Goal: Task Accomplishment & Management: Complete application form

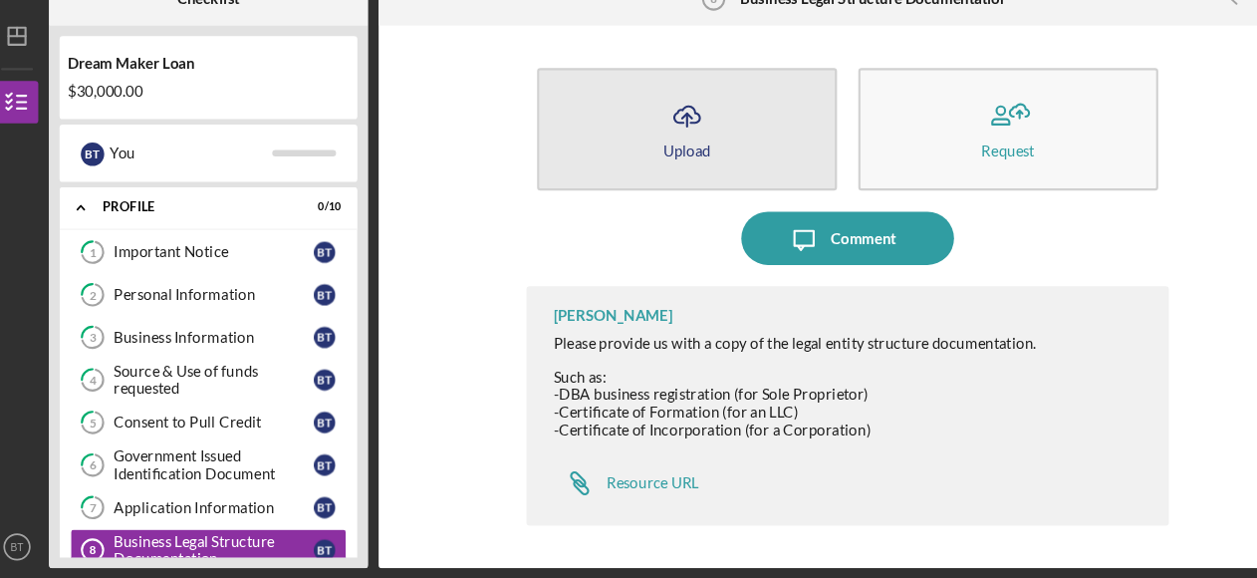
click at [743, 155] on button "Icon/Upload Upload" at bounding box center [657, 157] width 281 height 115
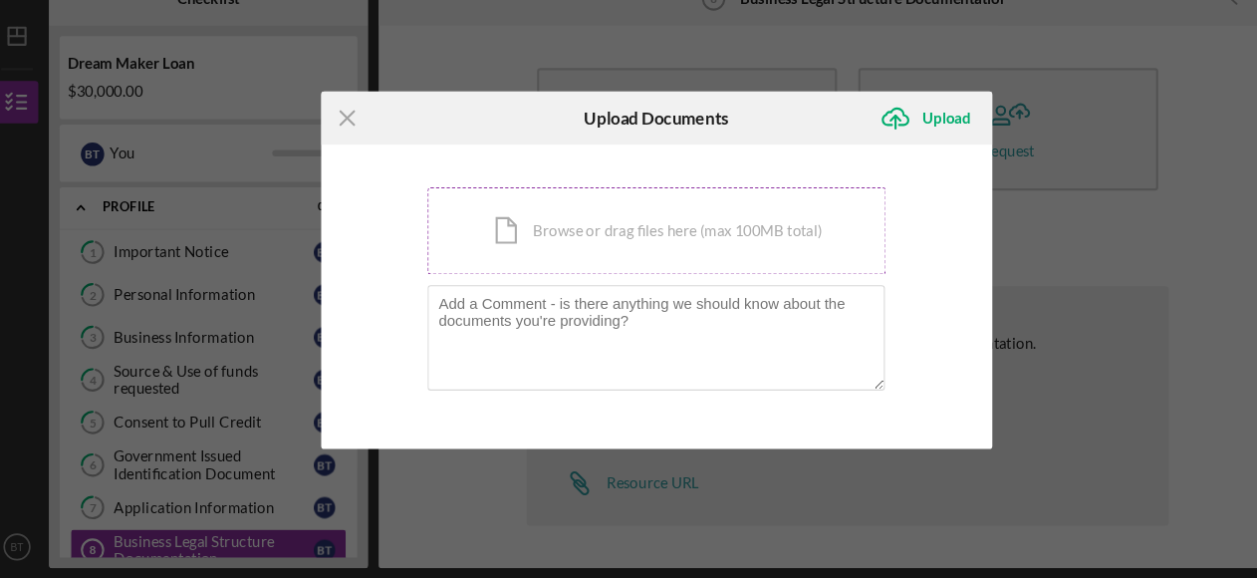
click at [531, 257] on div "Icon/Document Browse or drag files here (max 100MB total) Tap to choose files o…" at bounding box center [628, 252] width 429 height 82
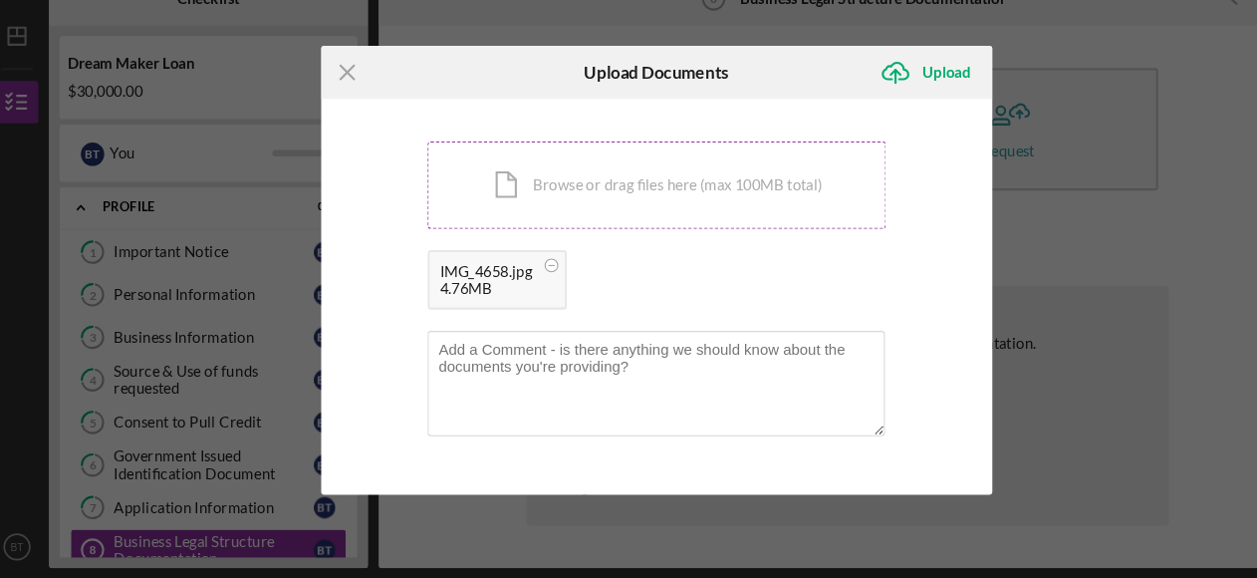
click at [577, 214] on div "Icon/Document Browse or drag files here (max 100MB total) Tap to choose files o…" at bounding box center [628, 209] width 429 height 82
click at [609, 216] on div "Icon/Document Browse or drag files here (max 100MB total) Tap to choose files o…" at bounding box center [628, 209] width 429 height 82
click at [589, 213] on div "Icon/Document Browse or drag files here (max 100MB total) Tap to choose files o…" at bounding box center [628, 209] width 429 height 82
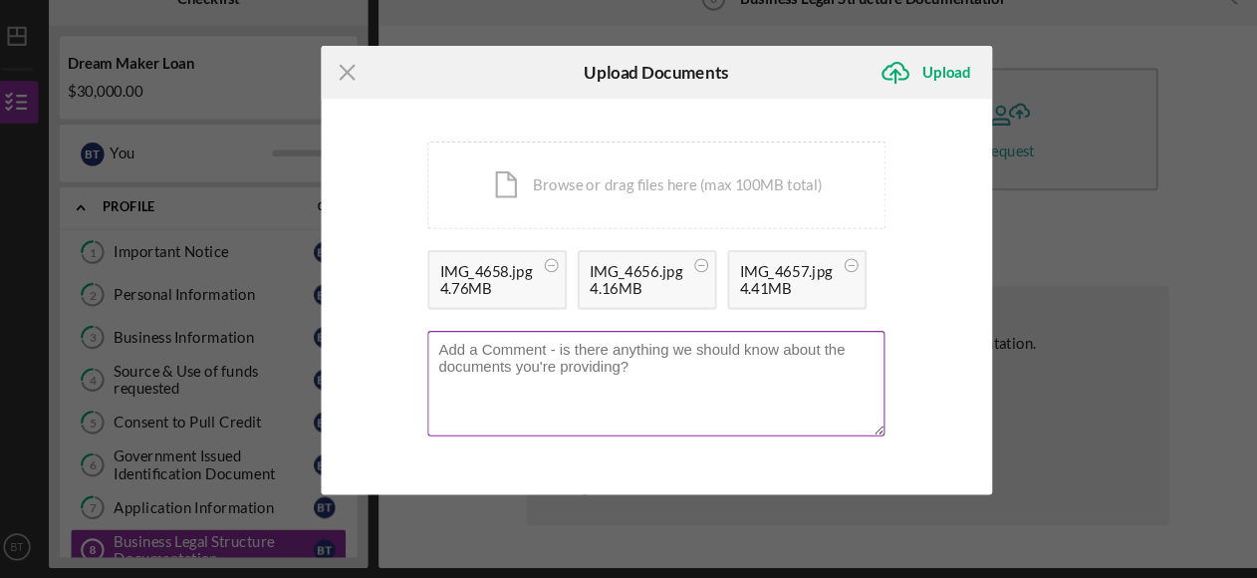
click at [449, 372] on textarea at bounding box center [628, 395] width 428 height 98
click at [430, 362] on textarea "all documents" at bounding box center [628, 395] width 428 height 98
click at [527, 359] on textarea "All documents" at bounding box center [628, 395] width 428 height 98
click at [621, 365] on textarea "All documents and taxes are upto date" at bounding box center [628, 395] width 428 height 98
click at [670, 368] on textarea "All documents and taxes are up to date" at bounding box center [628, 395] width 428 height 98
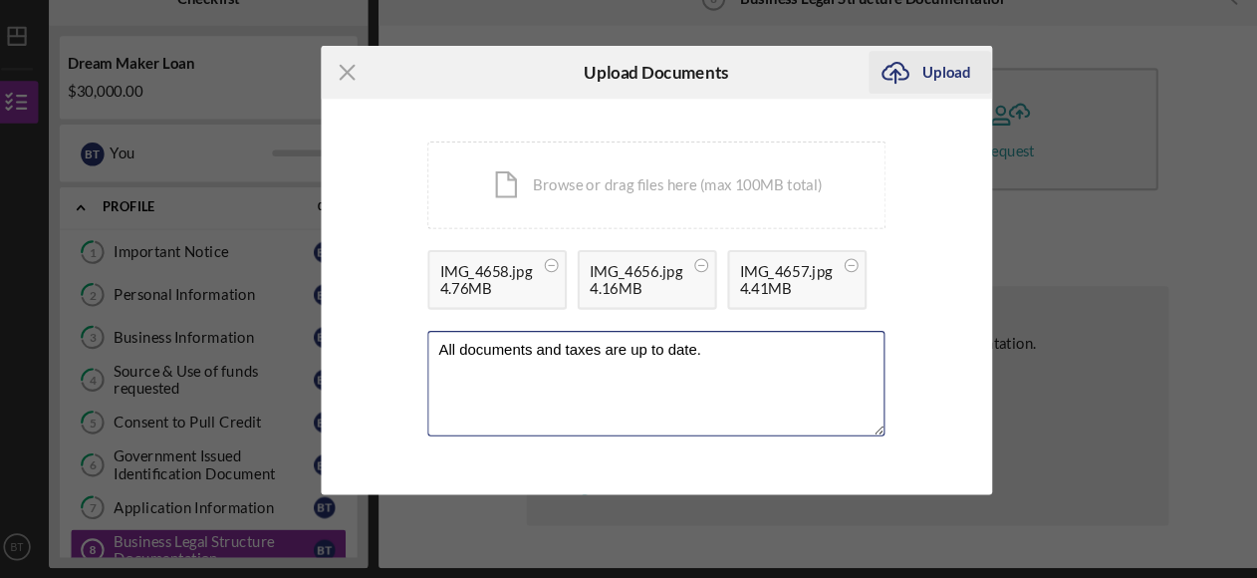
type textarea "All documents and taxes are up to date."
click at [881, 112] on div "Upload" at bounding box center [900, 104] width 45 height 40
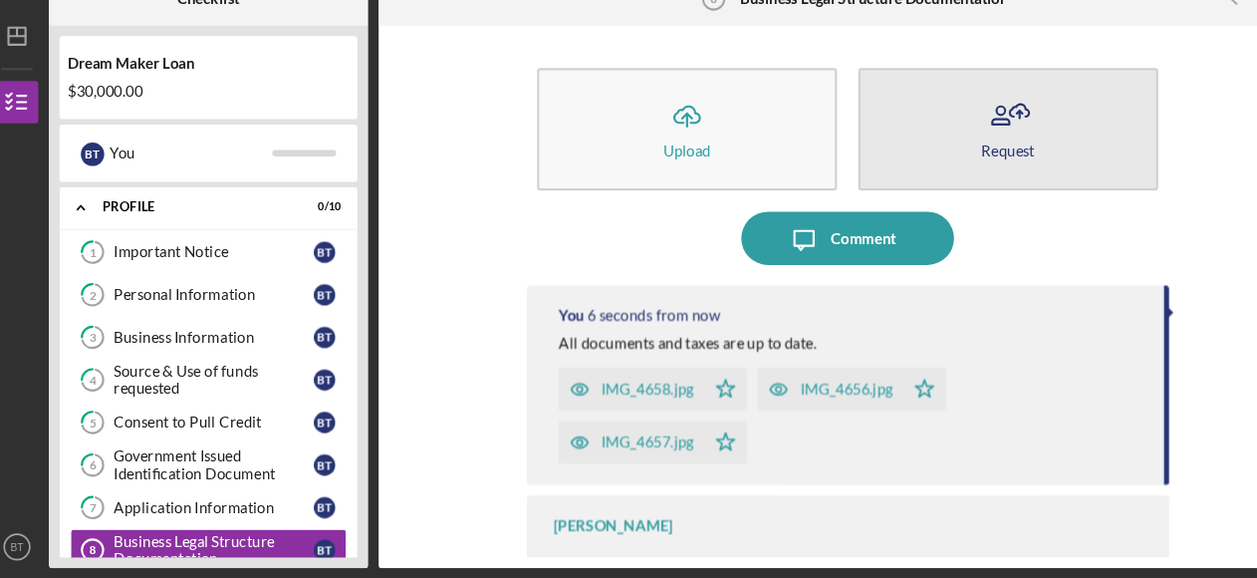
click at [966, 142] on icon "button" at bounding box center [968, 142] width 5 height 7
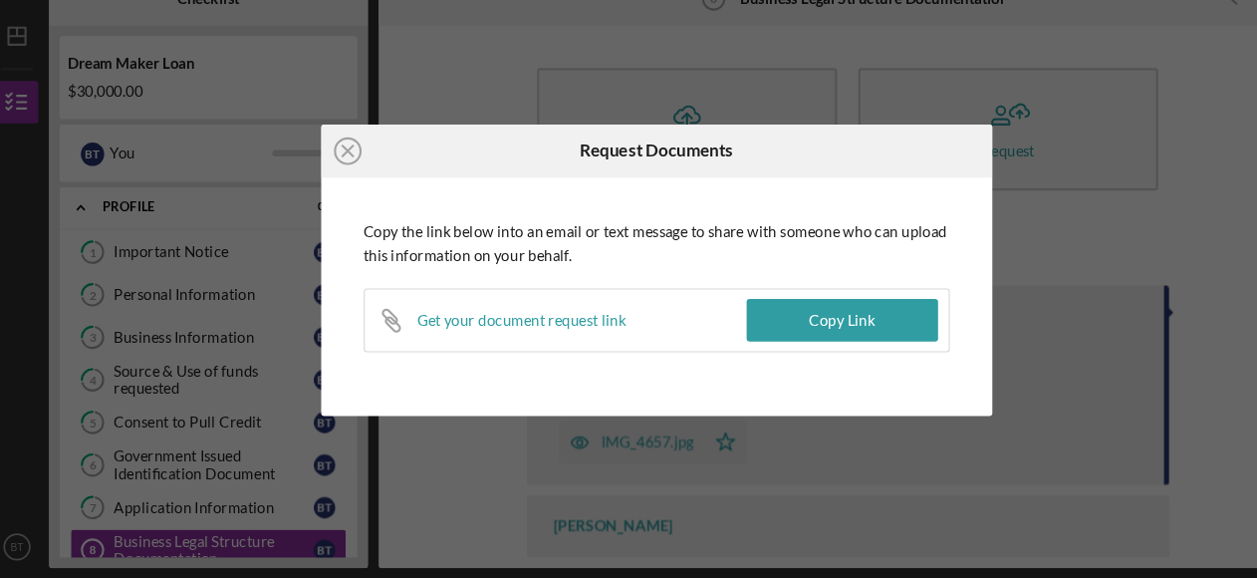
click at [975, 198] on div "Icon/Close Request Documents Copy the link below into an email or text message …" at bounding box center [628, 289] width 1257 height 578
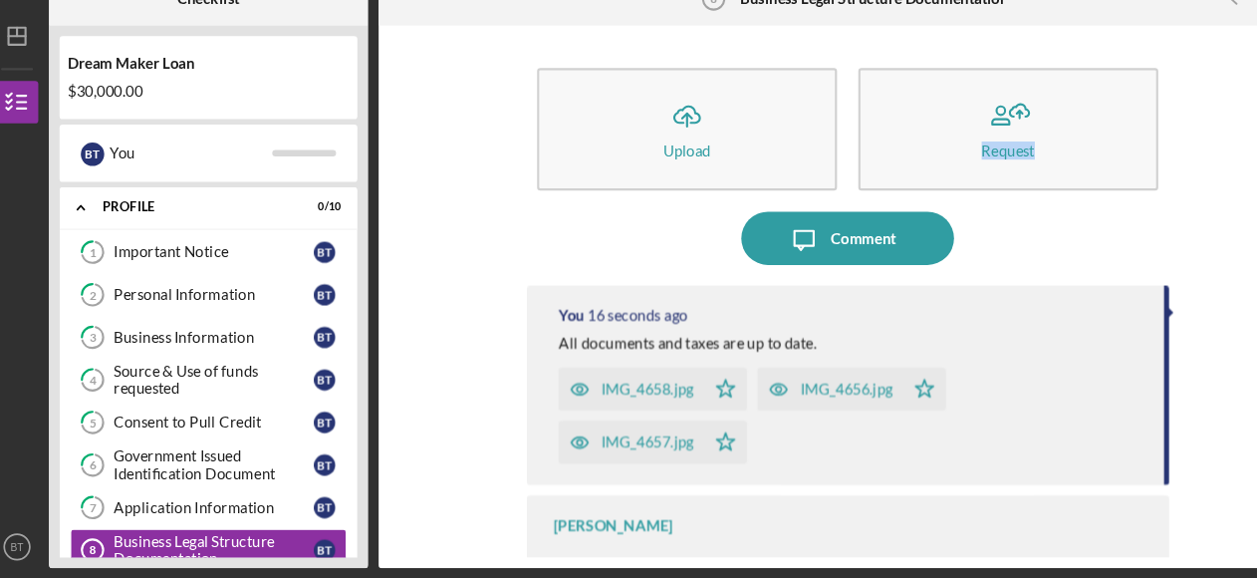
drag, startPoint x: 1170, startPoint y: 194, endPoint x: 1173, endPoint y: 157, distance: 37.0
click at [1173, 157] on div "Icon/Upload Upload Request Icon/Message Comment You 16 seconds ago All document…" at bounding box center [808, 314] width 859 height 488
drag, startPoint x: 1173, startPoint y: 157, endPoint x: 1155, endPoint y: 246, distance: 90.5
click at [1155, 246] on div "Icon/Upload Upload Request Icon/Message Comment You 17 seconds ago All document…" at bounding box center [808, 314] width 859 height 488
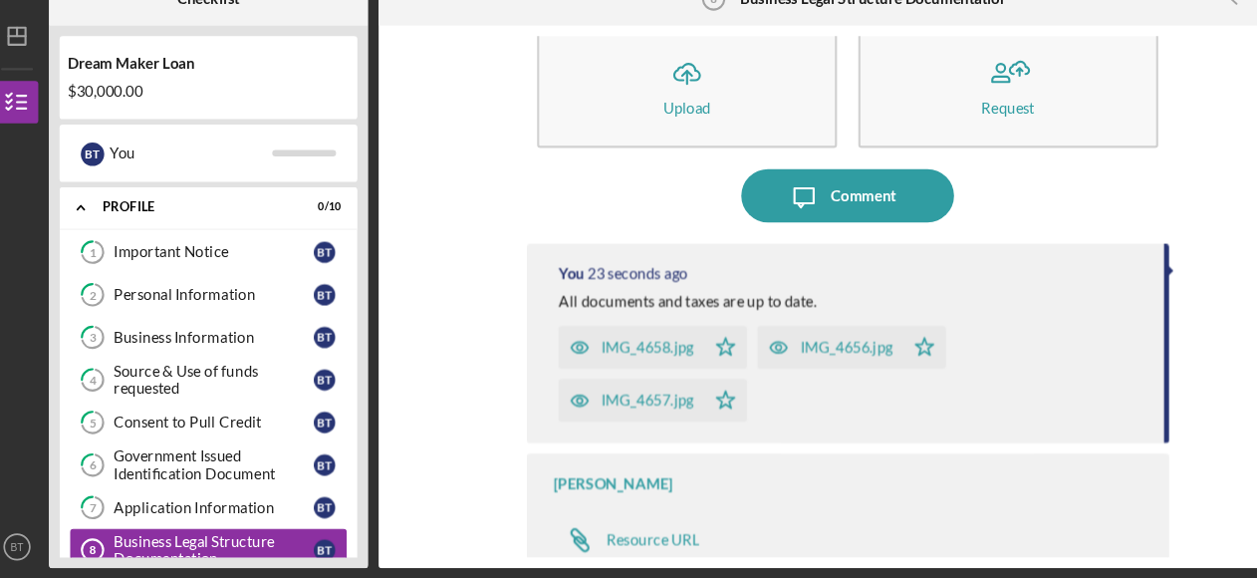
scroll to position [43, 0]
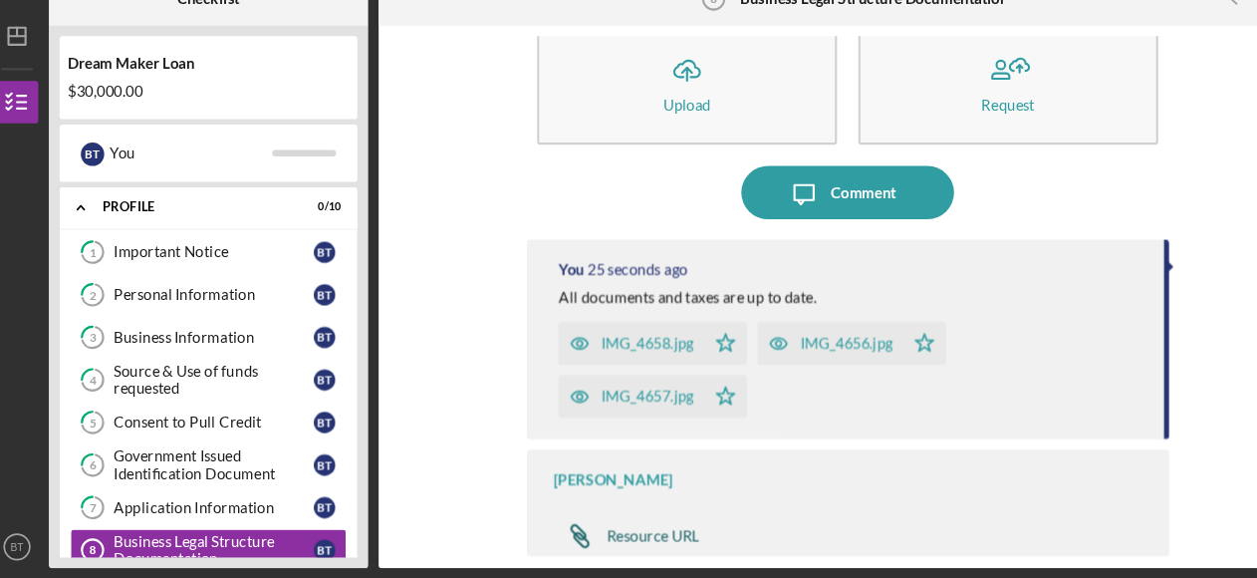
click at [620, 540] on div "Resource URL" at bounding box center [625, 538] width 87 height 16
click at [1188, 378] on div "Icon/Upload Upload Request Icon/Message Comment You 46 seconds ago All document…" at bounding box center [808, 314] width 859 height 488
click at [192, 510] on div "Application Information" at bounding box center [214, 511] width 187 height 16
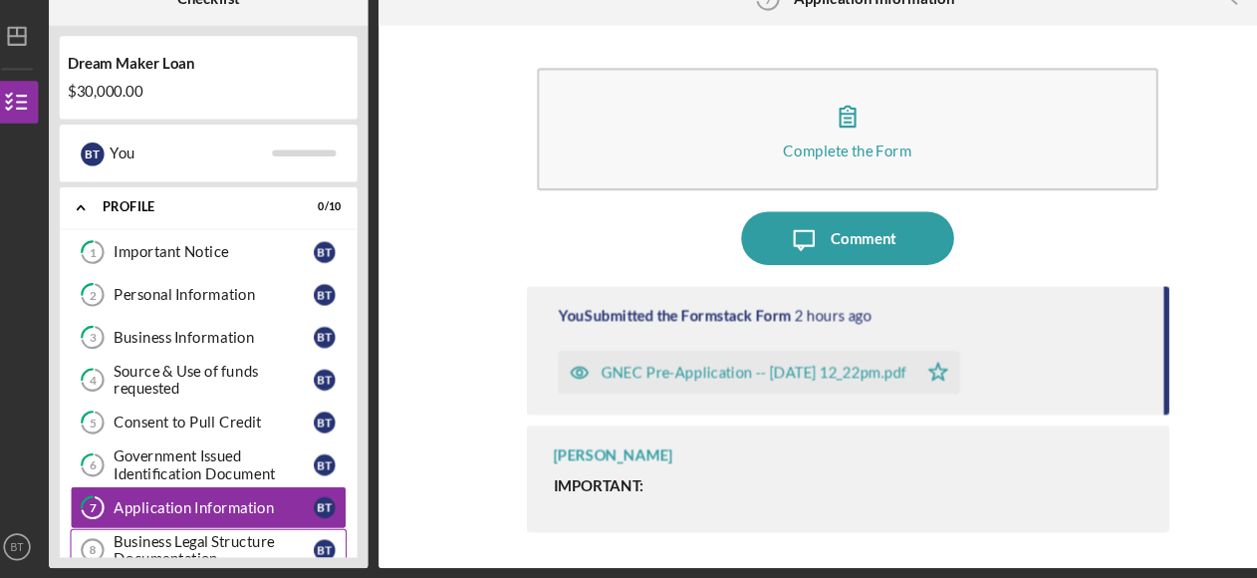
click at [183, 536] on div "Business Legal Structure Documentation" at bounding box center [214, 551] width 187 height 32
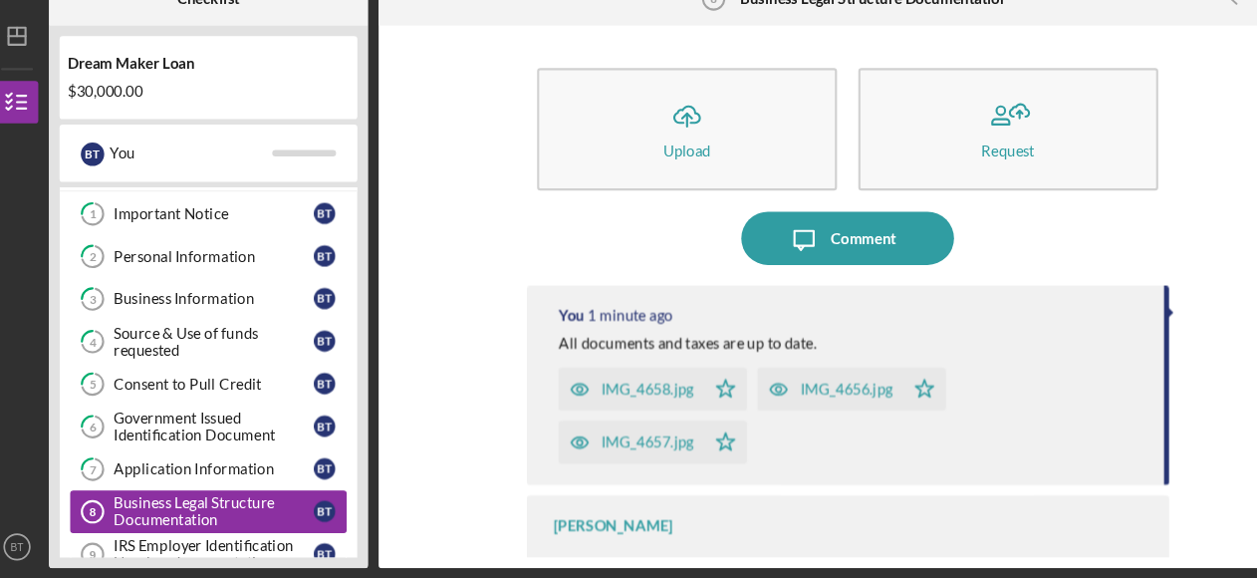
scroll to position [40, 0]
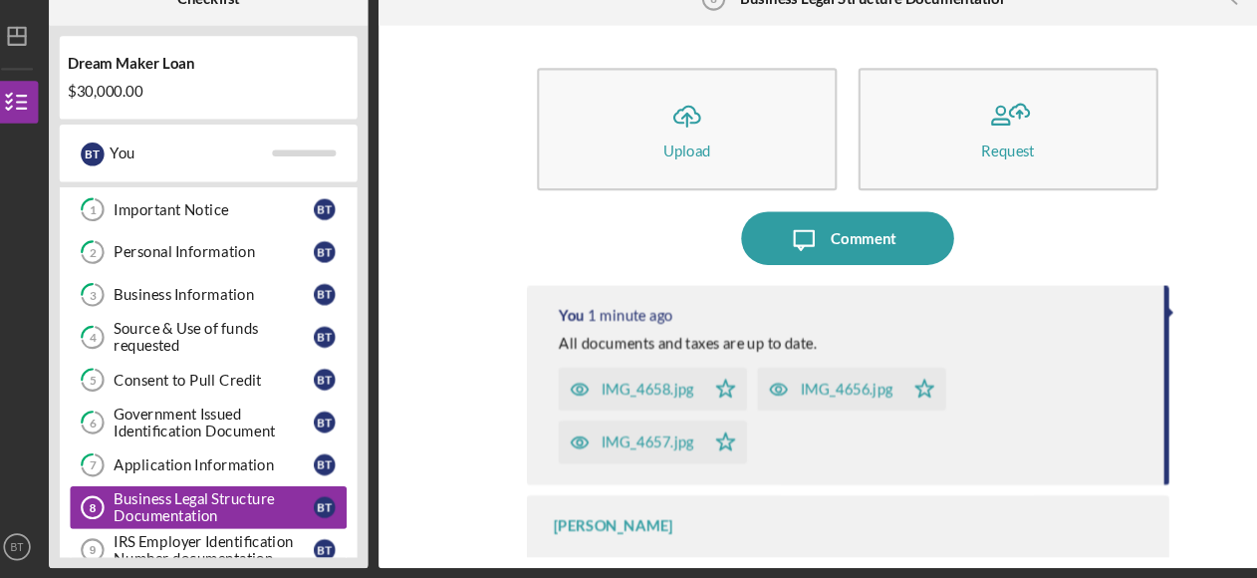
click at [183, 536] on div "IRS Employer Identification Number documentation" at bounding box center [214, 551] width 187 height 32
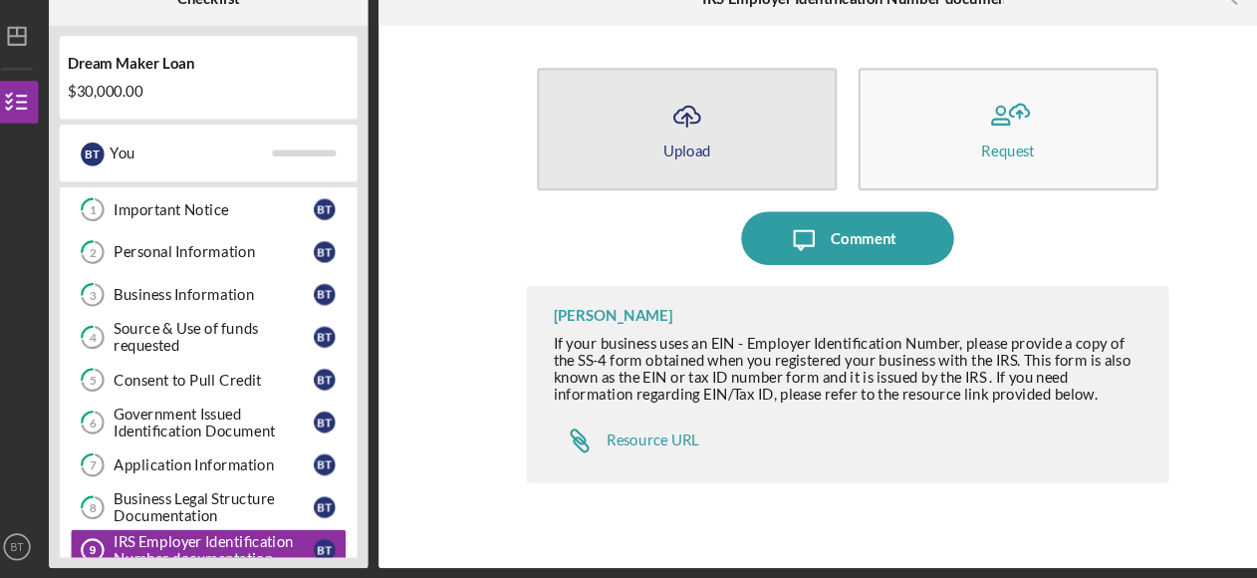
click at [660, 155] on icon "Icon/Upload" at bounding box center [658, 145] width 50 height 50
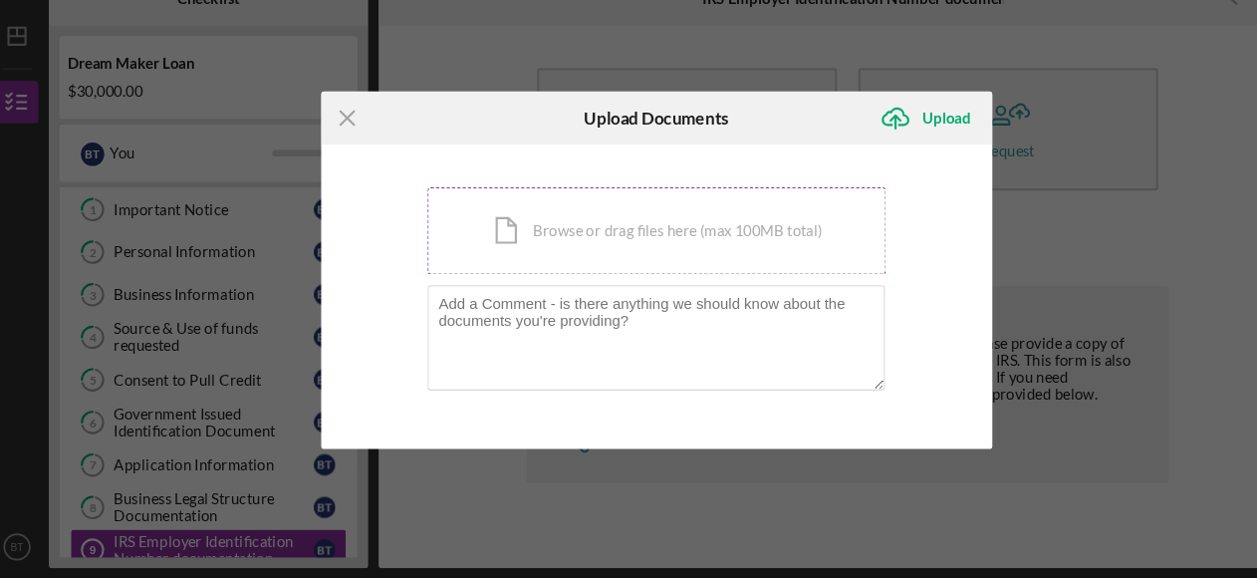
click at [588, 248] on div "Icon/Document Browse or drag files here (max 100MB total) Tap to choose files o…" at bounding box center [628, 252] width 429 height 82
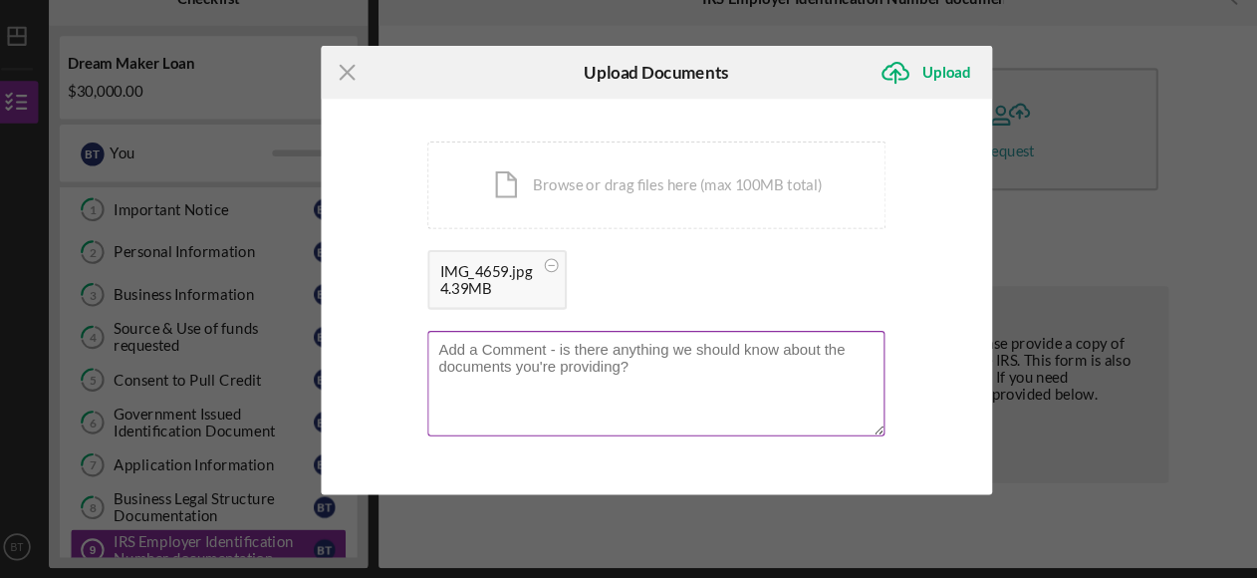
click at [474, 369] on textarea at bounding box center [628, 395] width 428 height 98
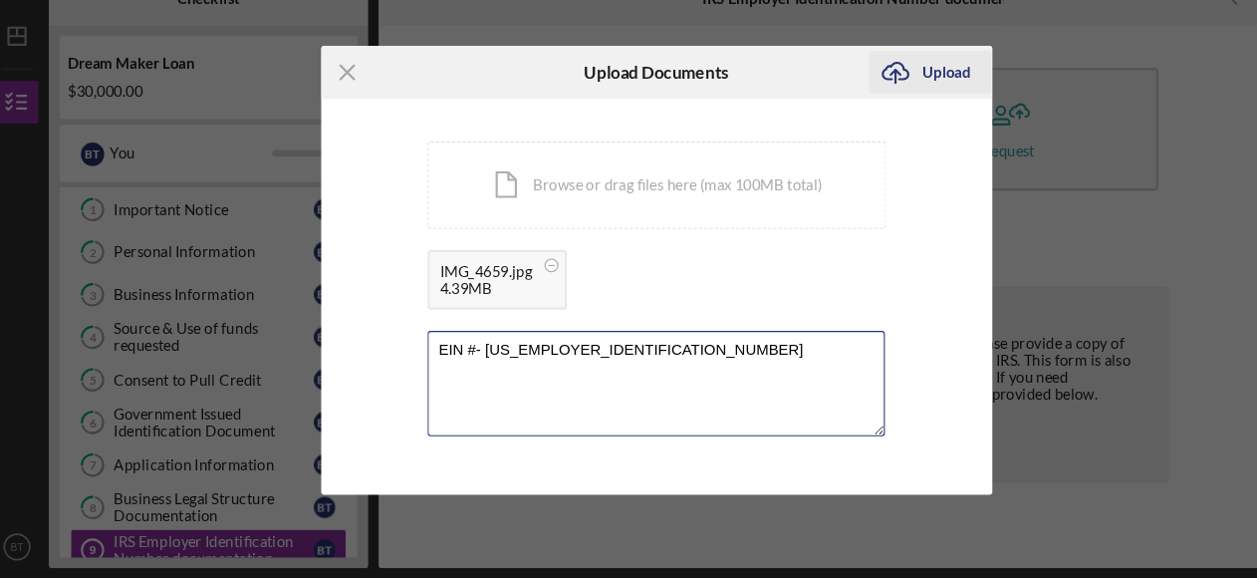
type textarea "EIN #- [US_EMPLOYER_IDENTIFICATION_NUMBER]"
click at [885, 108] on div "Upload" at bounding box center [900, 104] width 45 height 40
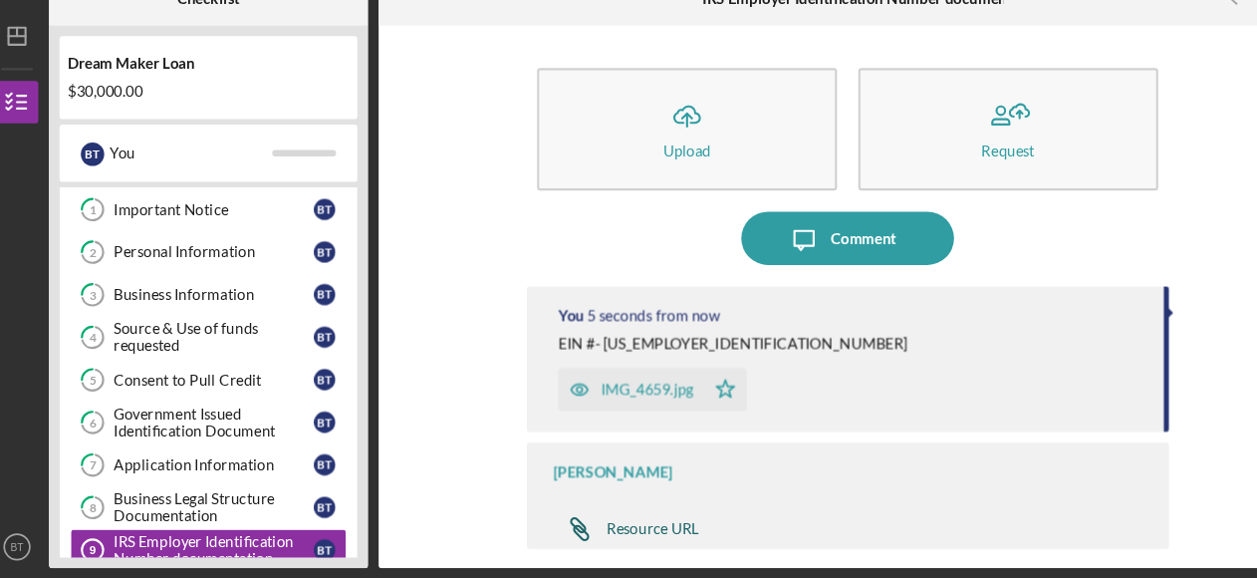
click at [613, 536] on div "Resource URL" at bounding box center [625, 531] width 87 height 16
click at [197, 518] on div "Business Legal Structure Documentation" at bounding box center [214, 511] width 187 height 32
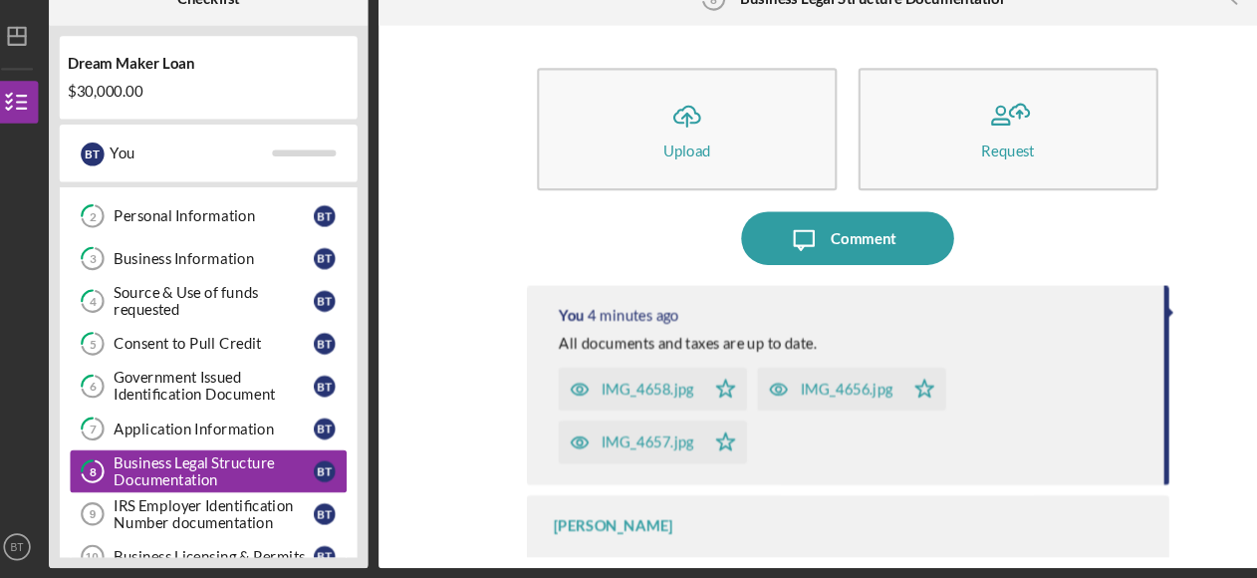
scroll to position [80, 0]
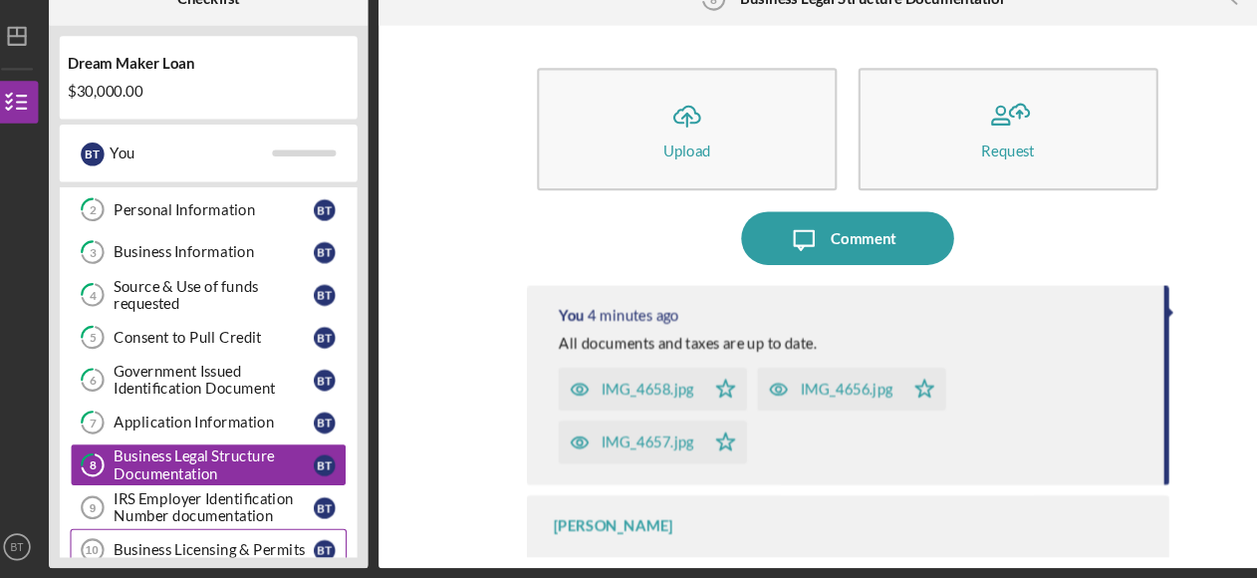
click at [175, 543] on div "Business Licensing & Permits" at bounding box center [214, 551] width 187 height 16
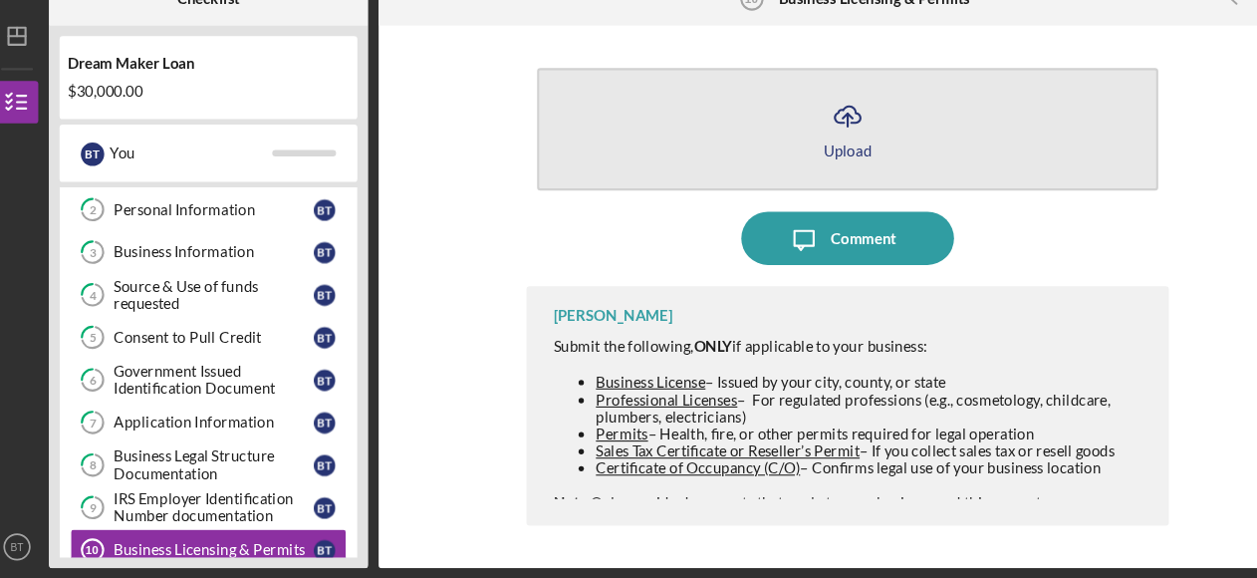
click at [801, 155] on icon "Icon/Upload" at bounding box center [808, 145] width 50 height 50
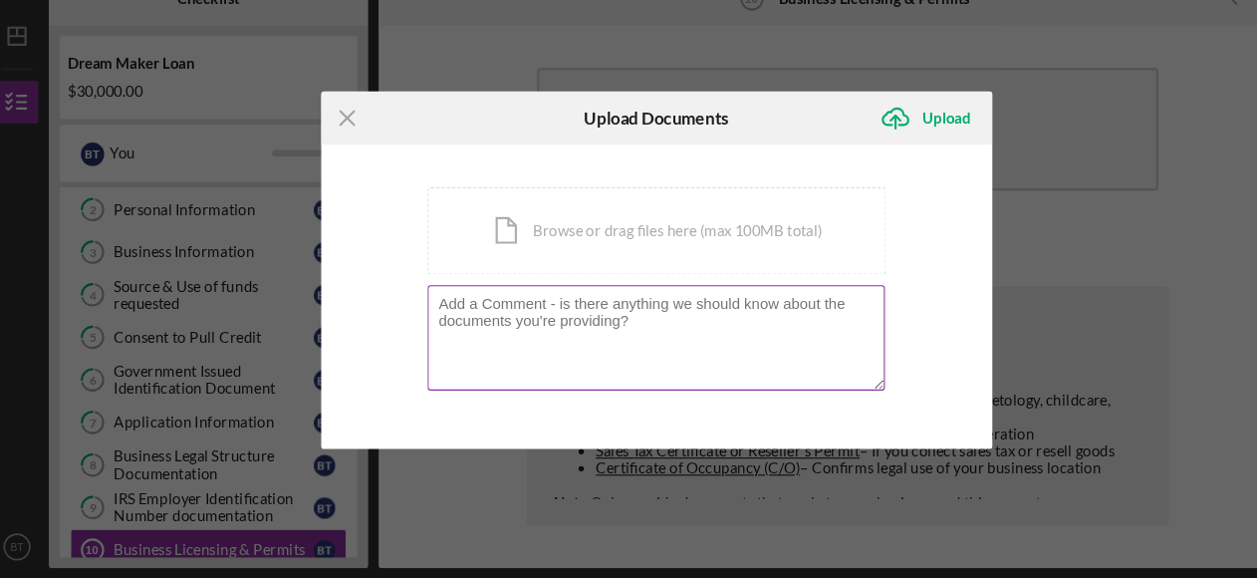
click at [491, 334] on textarea at bounding box center [628, 352] width 428 height 98
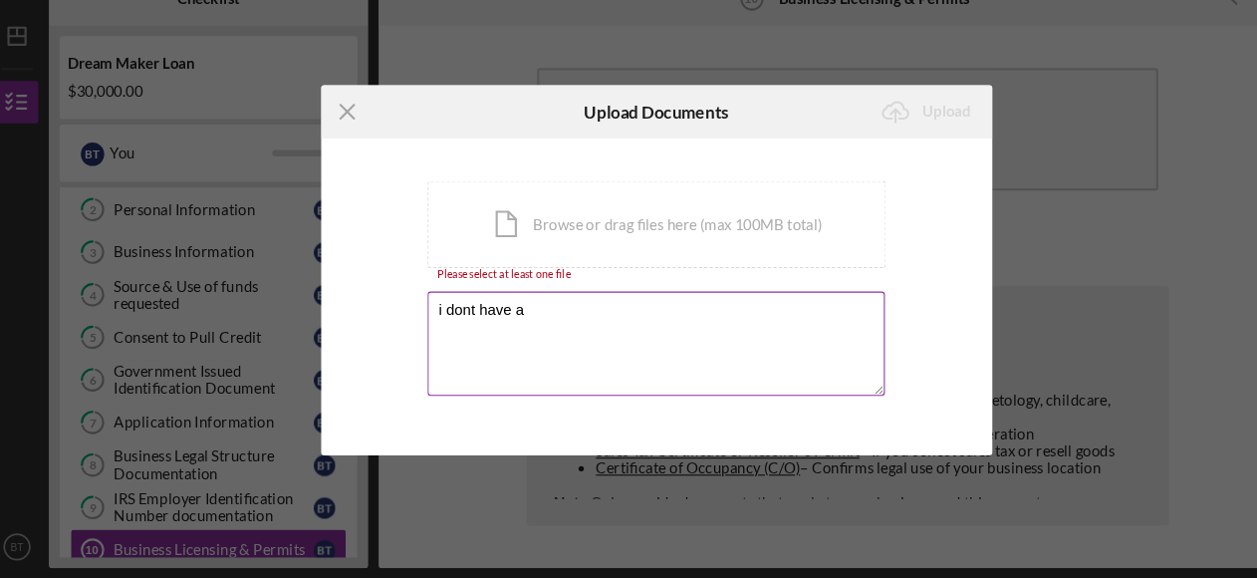
click at [451, 321] on textarea "i dont have a" at bounding box center [628, 358] width 428 height 98
click at [505, 326] on textarea "i dont have a" at bounding box center [628, 358] width 428 height 98
type textarea "i"
click at [525, 327] on textarea "The business doesnt have a brick and" at bounding box center [628, 358] width 428 height 98
click at [548, 326] on textarea "The business doesnt have a brick and" at bounding box center [628, 358] width 428 height 98
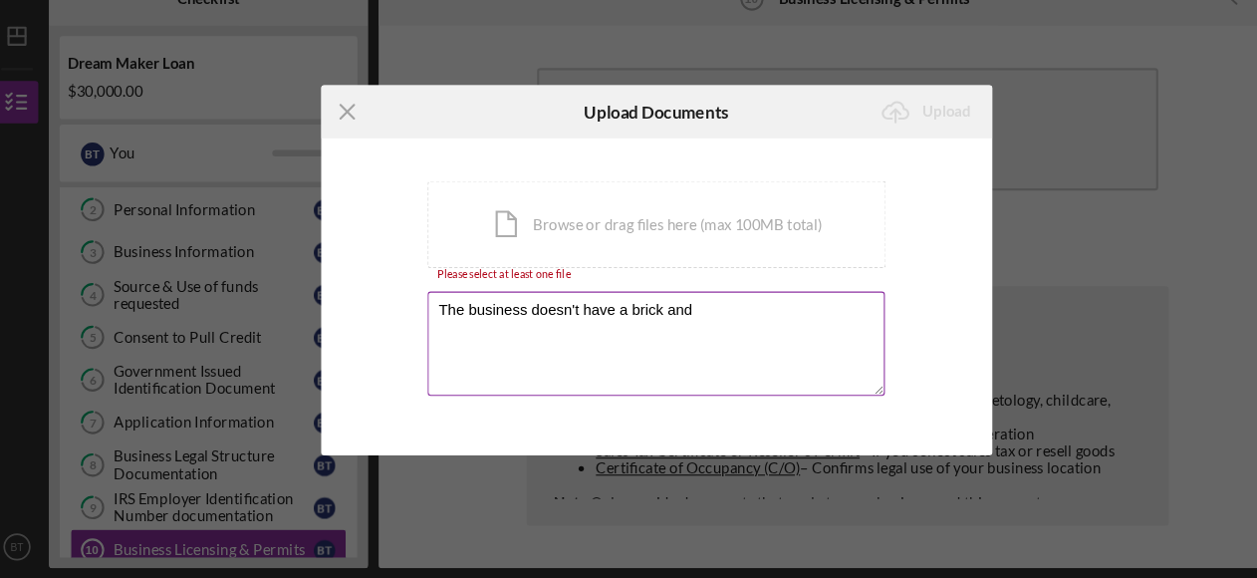
click at [684, 329] on textarea "The business doesn't have a brick and" at bounding box center [628, 358] width 428 height 98
click at [773, 325] on textarea "The business doesn't have a brick-and-mortar location." at bounding box center [628, 358] width 428 height 98
type textarea "The business doesn't have a brick-and-mortar location."
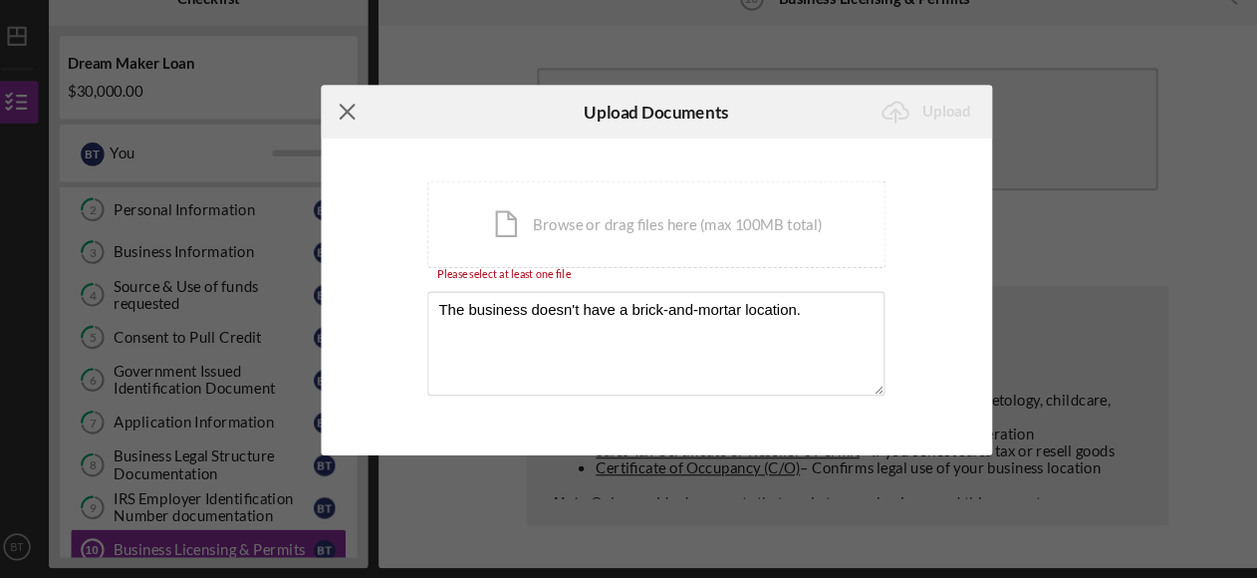
click at [333, 139] on icon "Icon/Menu Close" at bounding box center [340, 141] width 50 height 50
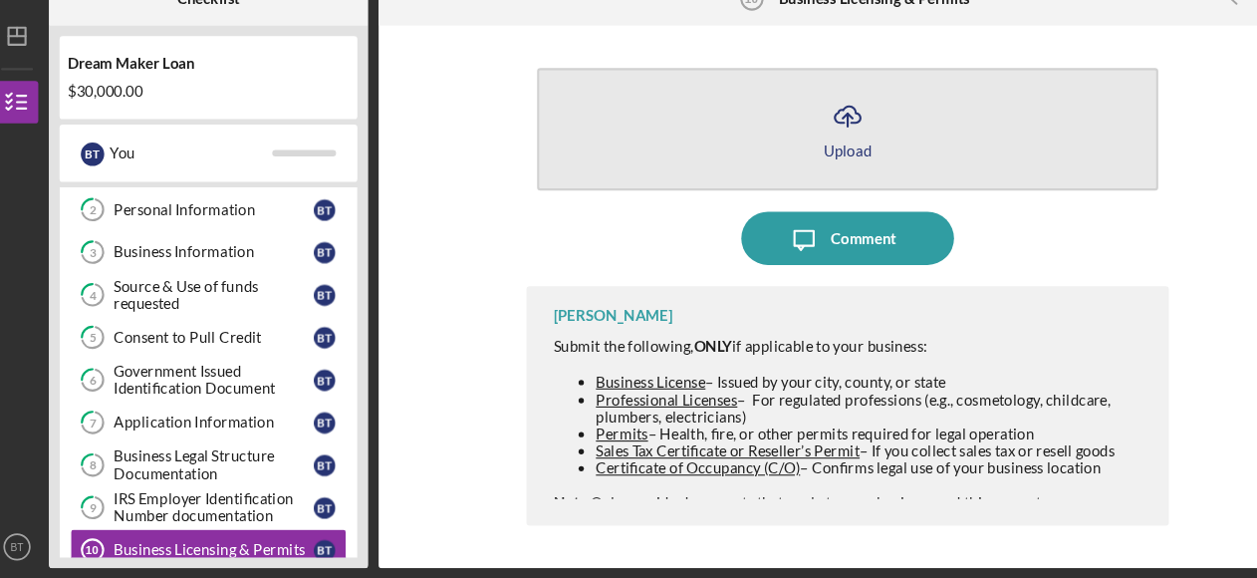
click at [813, 138] on icon "Icon/Upload" at bounding box center [808, 145] width 50 height 50
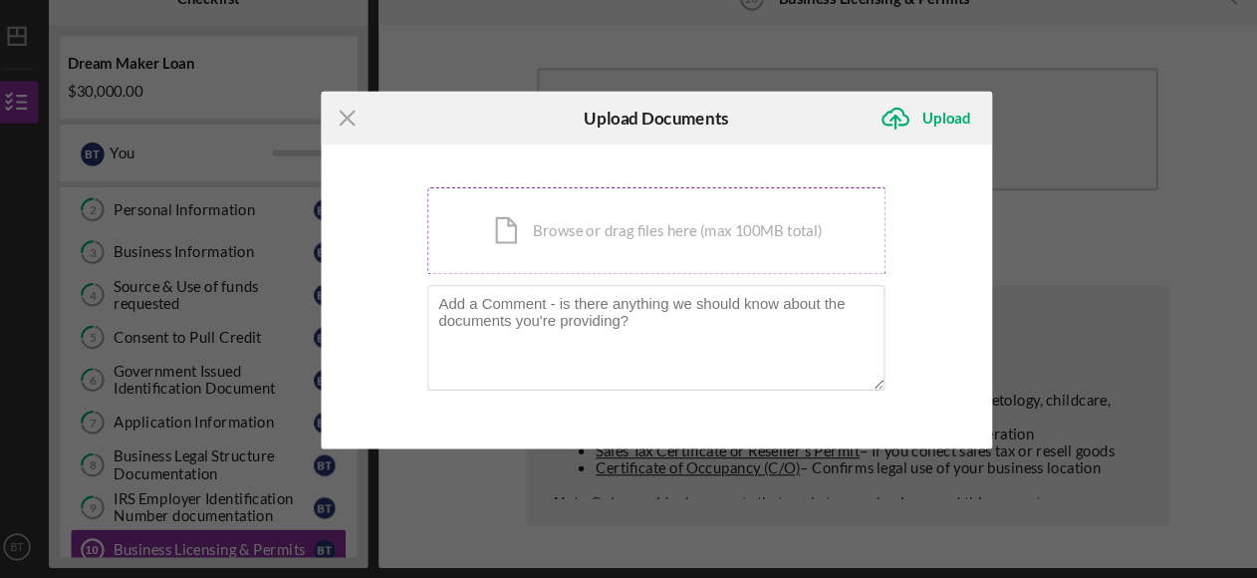
click at [492, 261] on div "Icon/Document Browse or drag files here (max 100MB total) Tap to choose files o…" at bounding box center [628, 252] width 429 height 82
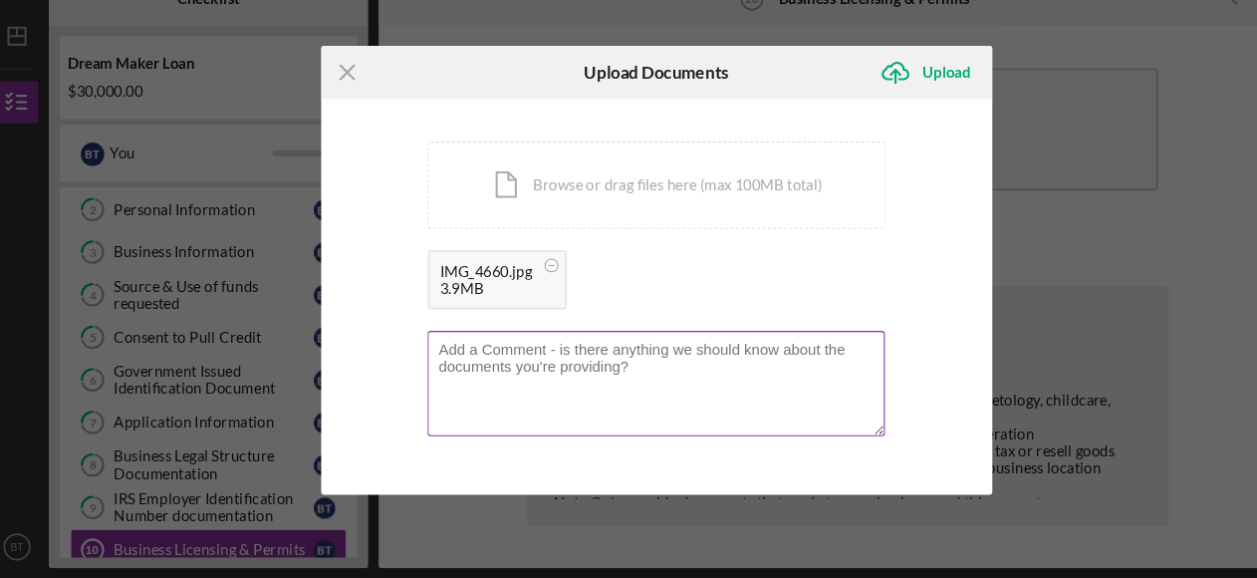
click at [565, 388] on textarea at bounding box center [628, 395] width 428 height 98
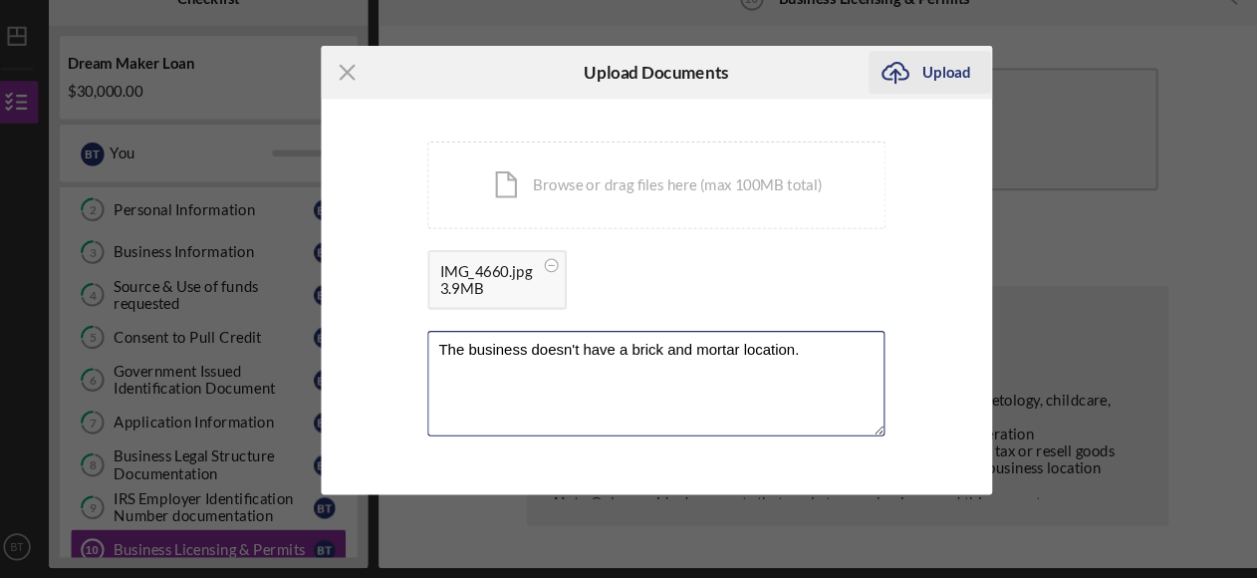
type textarea "The business doesn't have a brick and mortar location."
click at [891, 107] on div "Upload" at bounding box center [900, 104] width 45 height 40
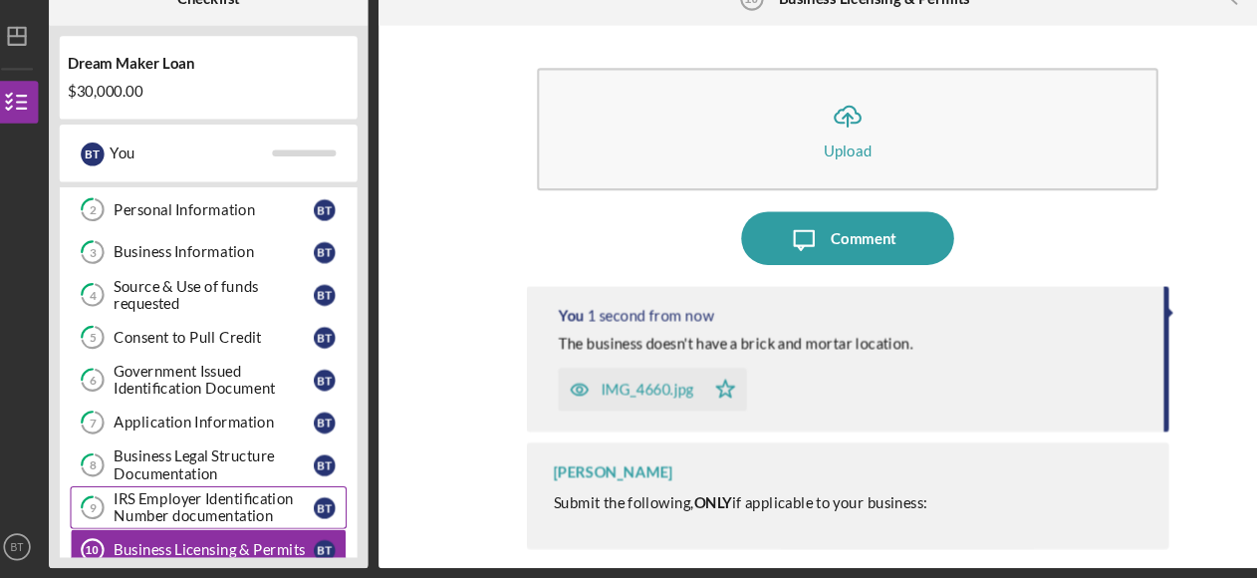
click at [204, 505] on div "IRS Employer Identification Number documentation" at bounding box center [214, 511] width 187 height 32
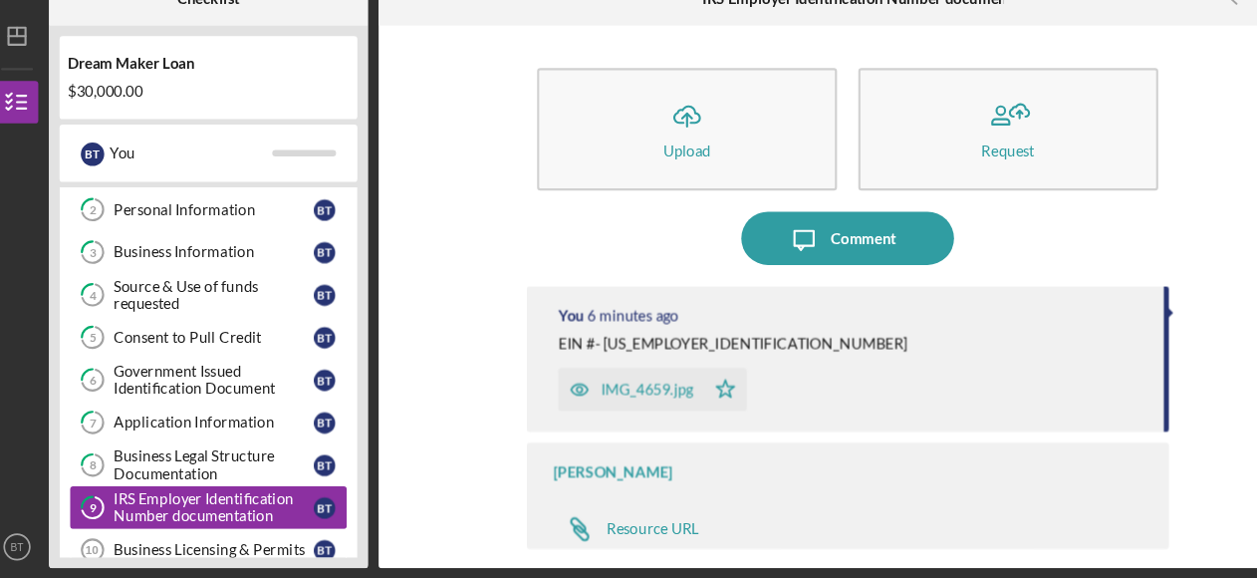
scroll to position [120, 0]
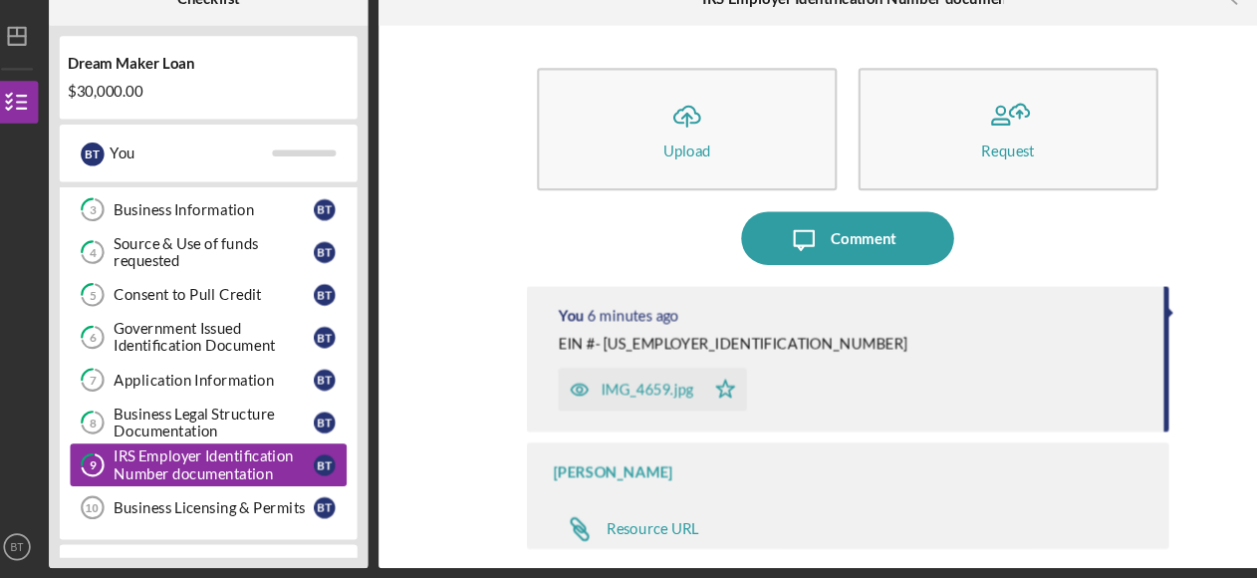
click at [204, 505] on div "Business Licensing & Permits" at bounding box center [214, 511] width 187 height 16
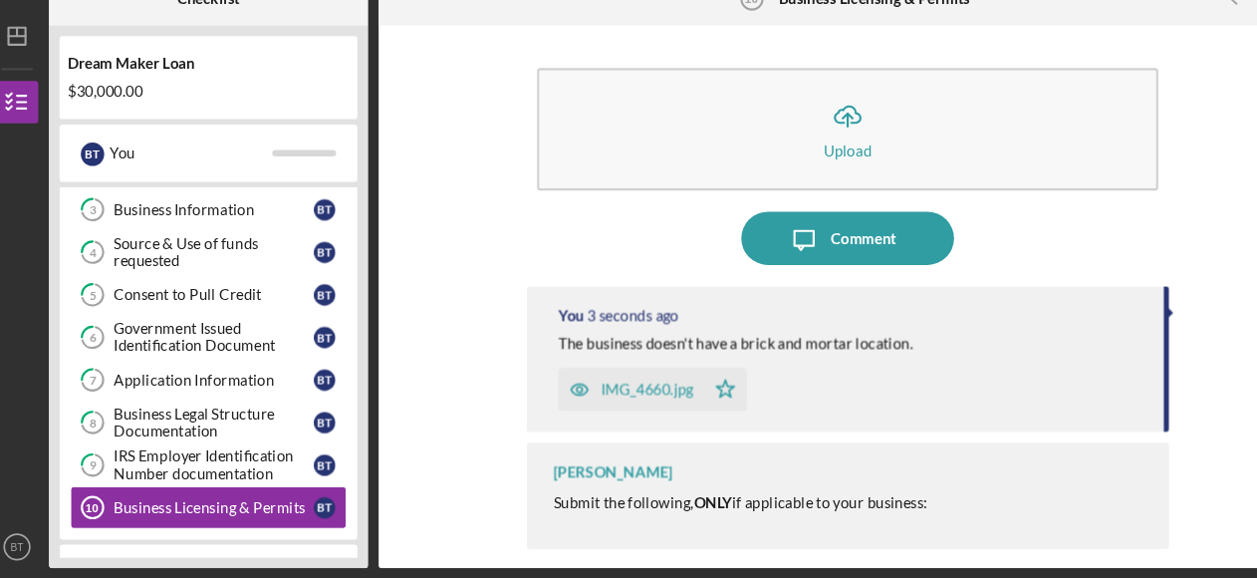
click at [194, 545] on div "Icon/Expander Documentation 0 / 10" at bounding box center [209, 565] width 279 height 40
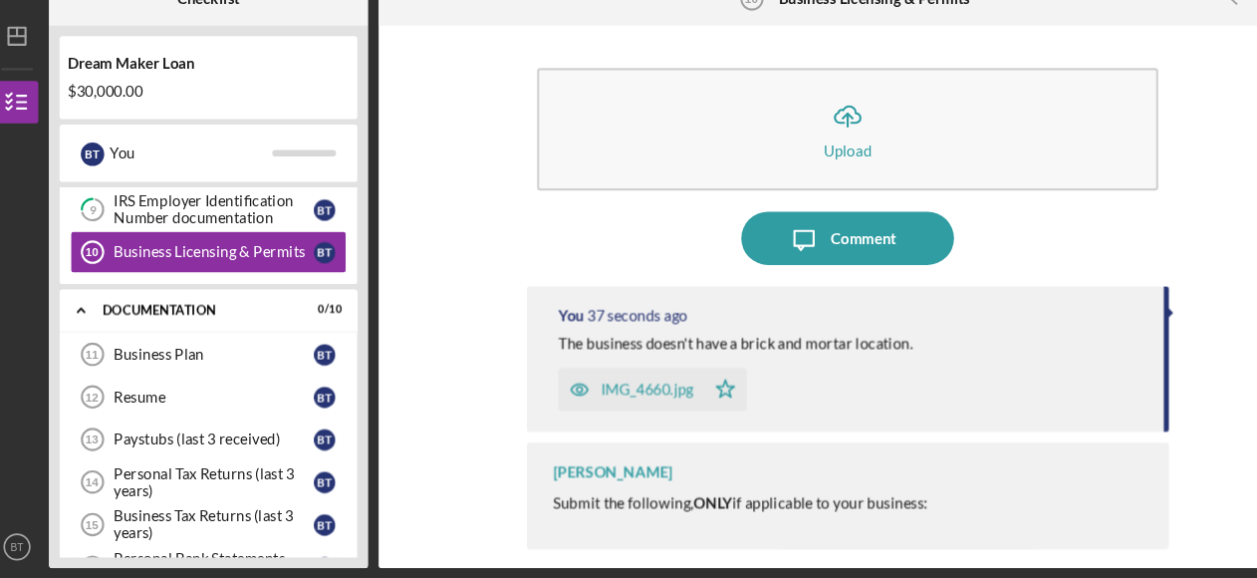
scroll to position [319, 0]
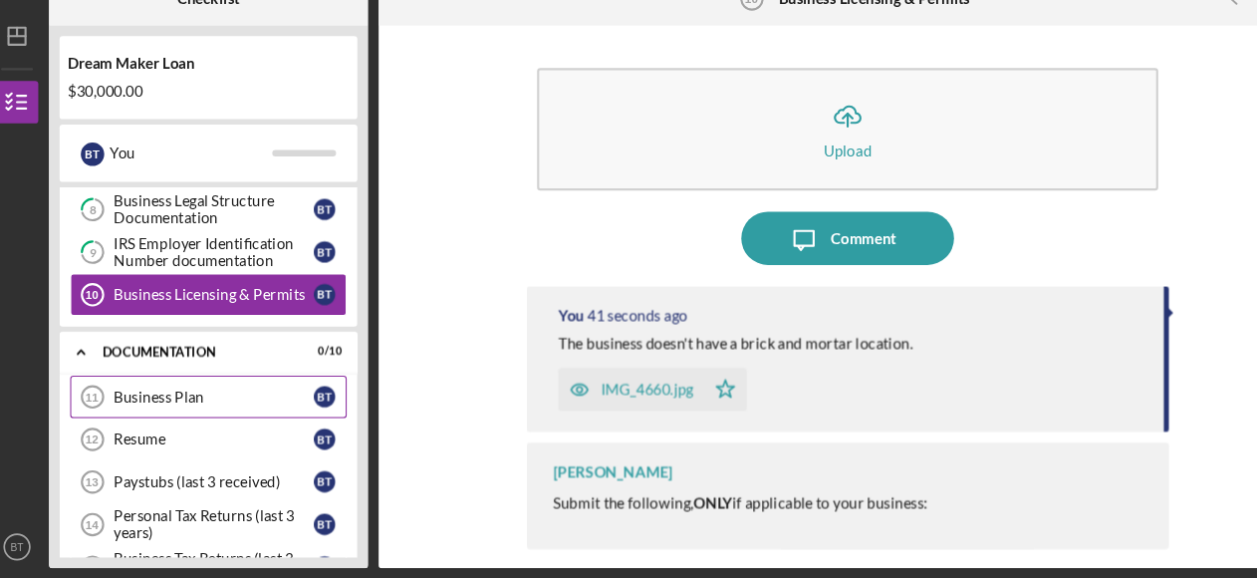
click at [142, 399] on div "Business Plan" at bounding box center [214, 407] width 187 height 16
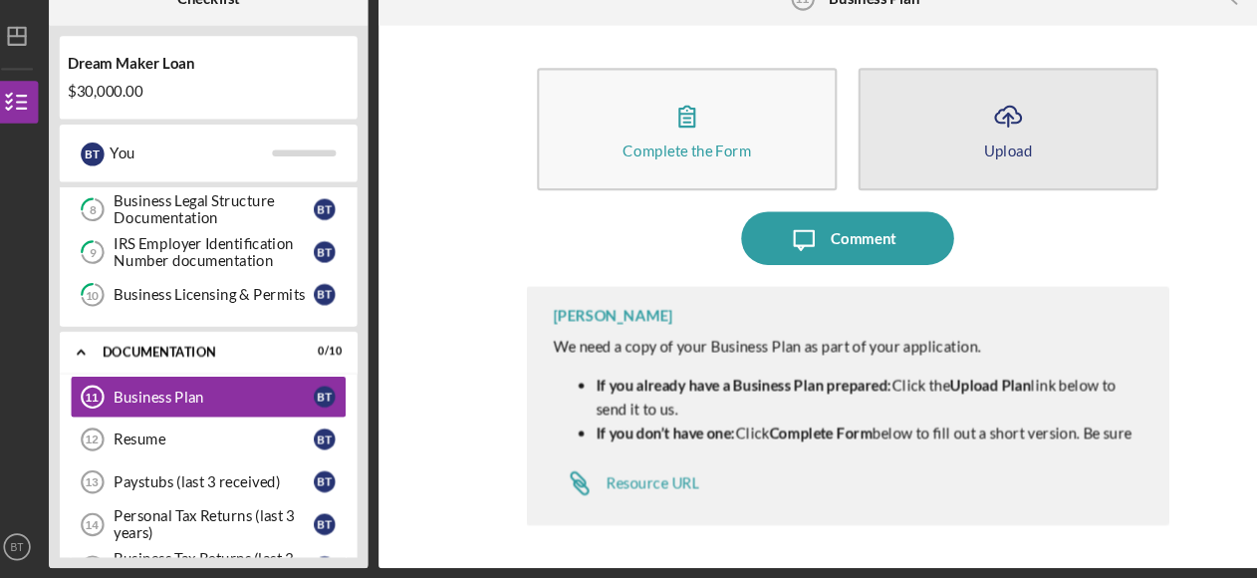
click at [973, 146] on icon "Icon/Upload" at bounding box center [958, 145] width 50 height 50
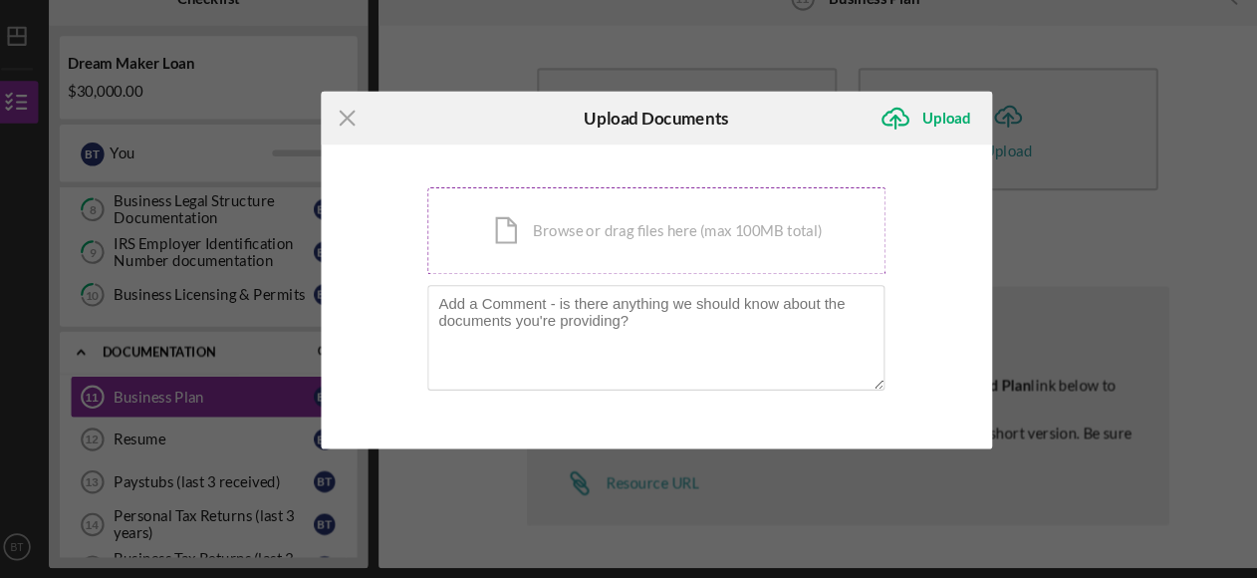
click at [613, 257] on div "Icon/Document Browse or drag files here (max 100MB total) Tap to choose files o…" at bounding box center [628, 252] width 429 height 82
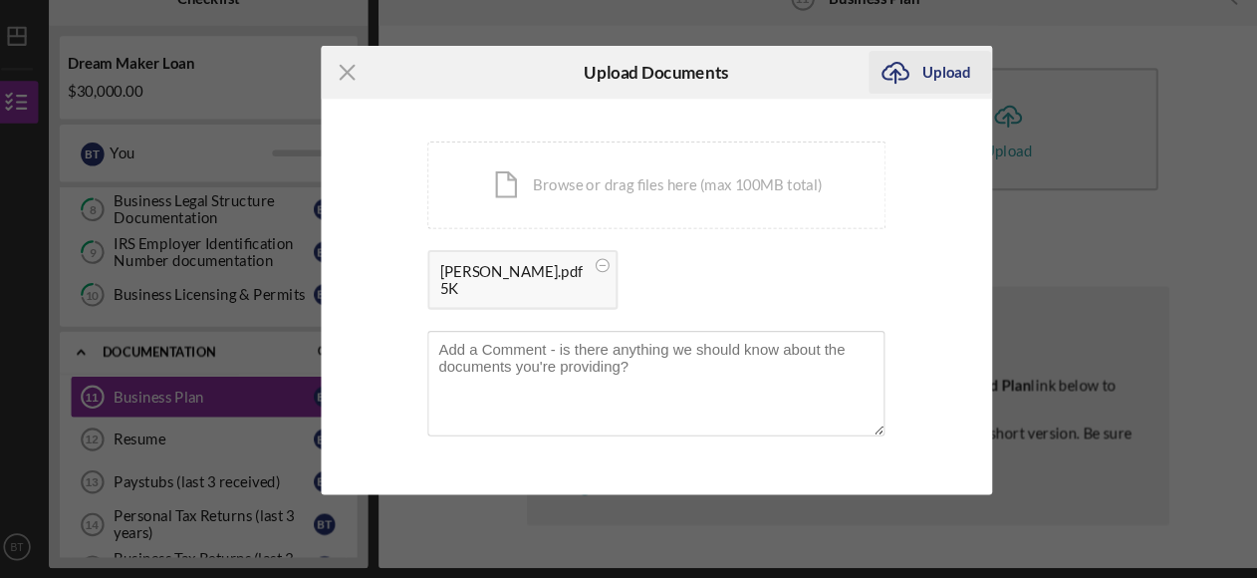
click at [894, 108] on div "Upload" at bounding box center [900, 104] width 45 height 40
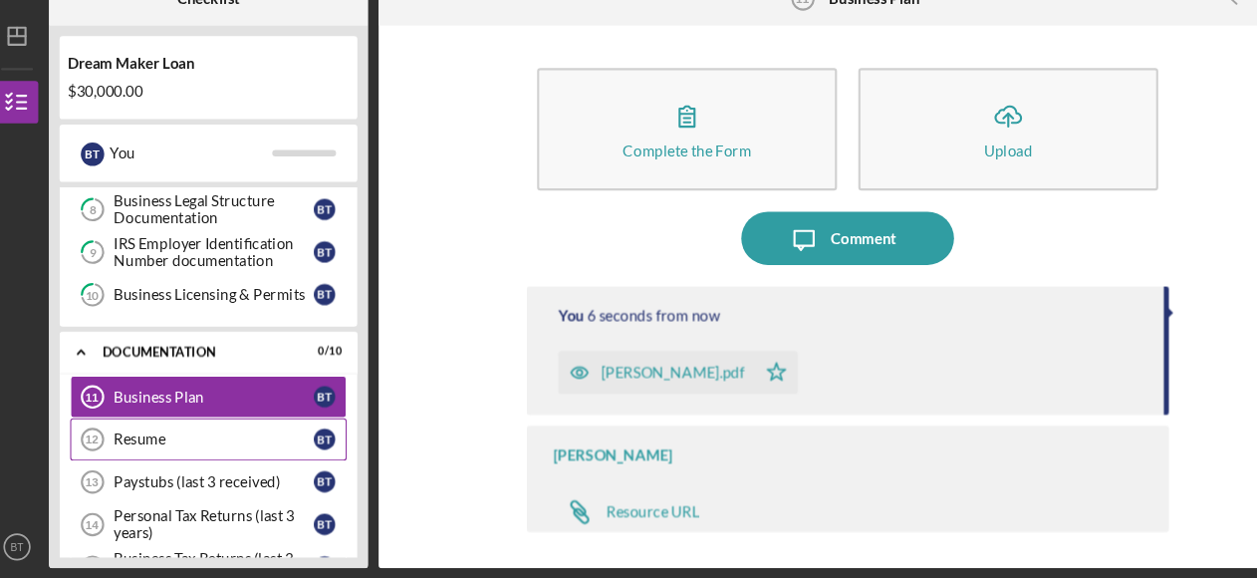
click at [172, 439] on div "Resume" at bounding box center [214, 447] width 187 height 16
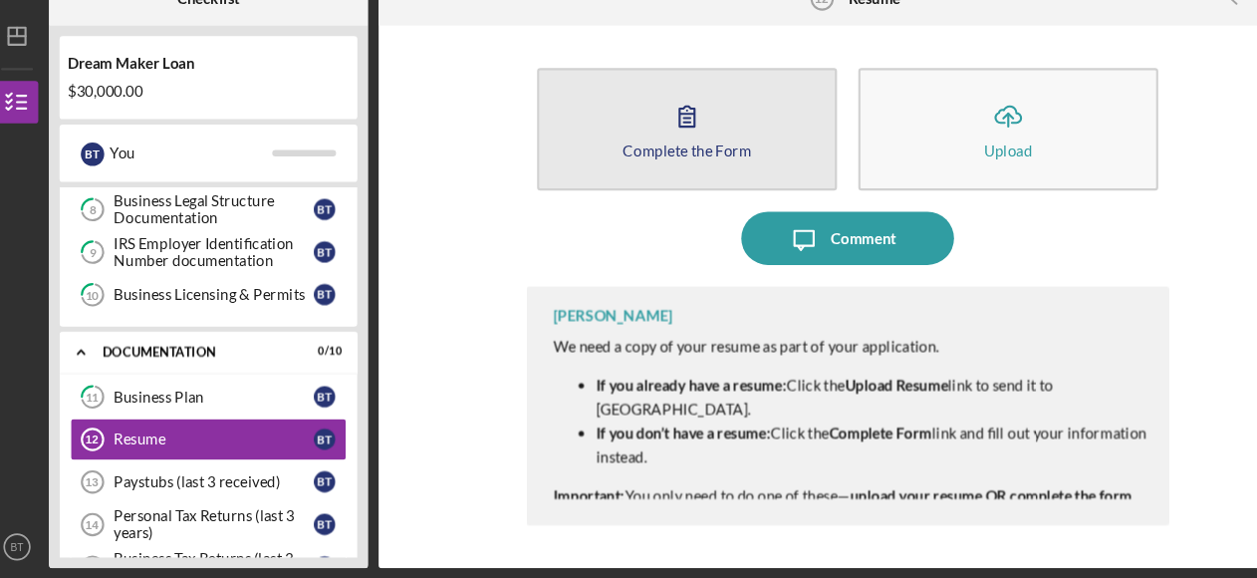
click at [670, 138] on icon "button" at bounding box center [658, 145] width 50 height 50
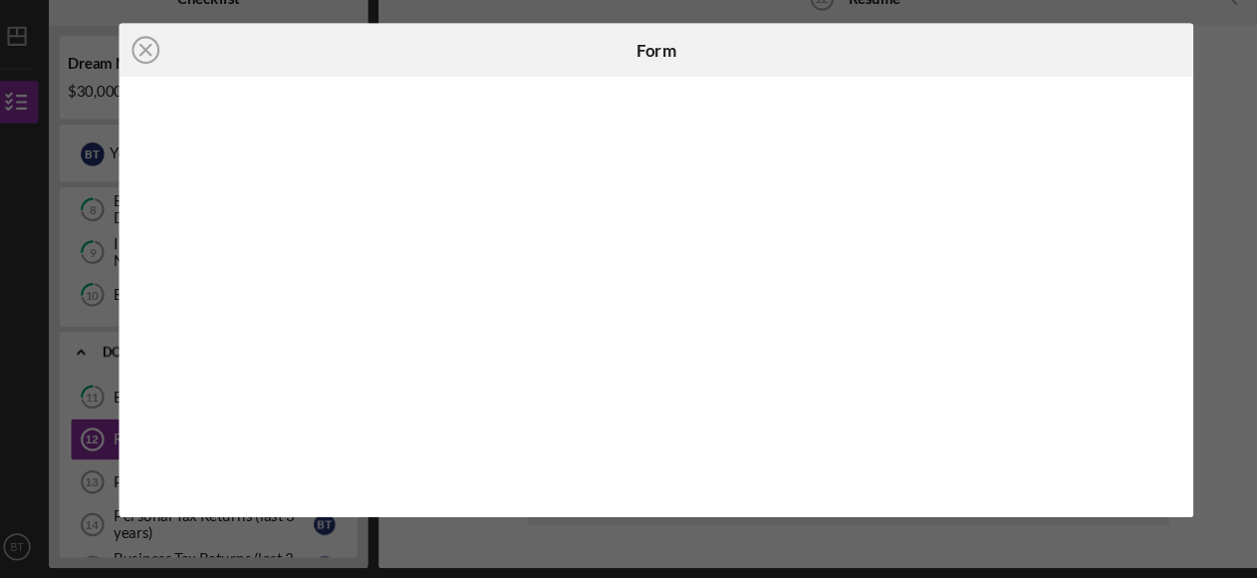
click at [1169, 213] on div "Icon/Close Form" at bounding box center [628, 289] width 1257 height 578
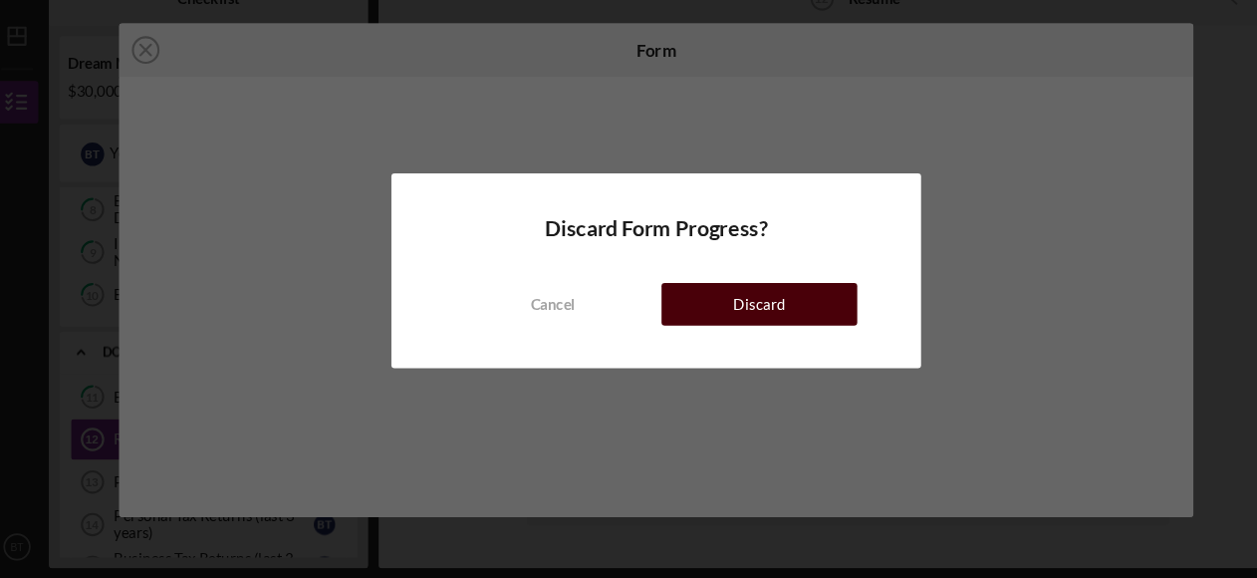
click at [695, 316] on button "Discard" at bounding box center [725, 321] width 183 height 40
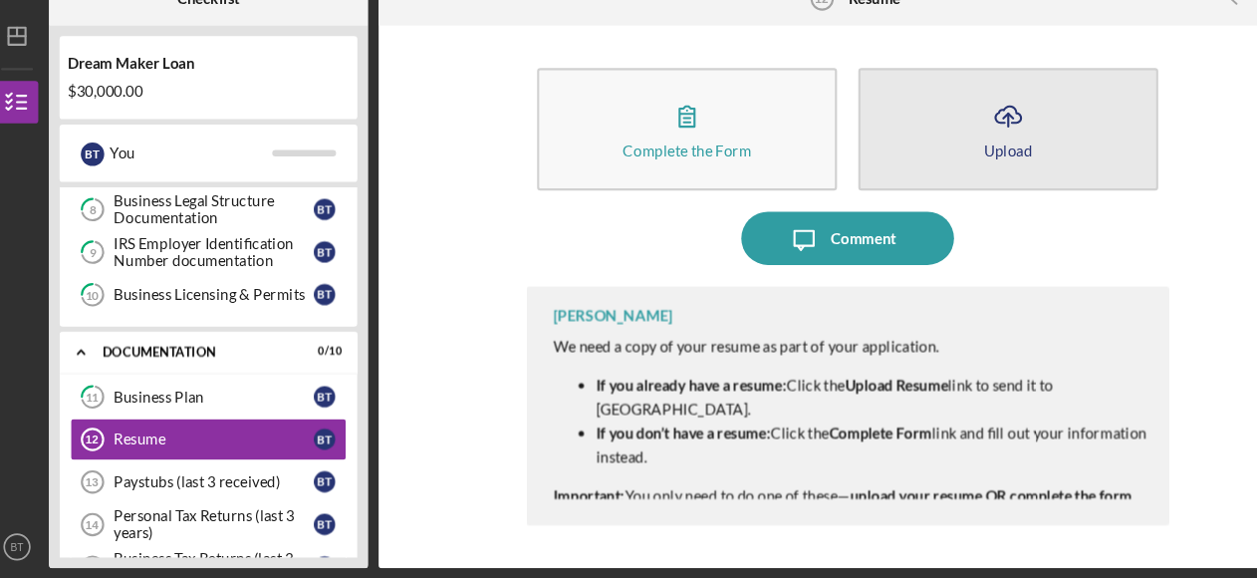
click at [974, 146] on icon "Icon/Upload" at bounding box center [958, 145] width 50 height 50
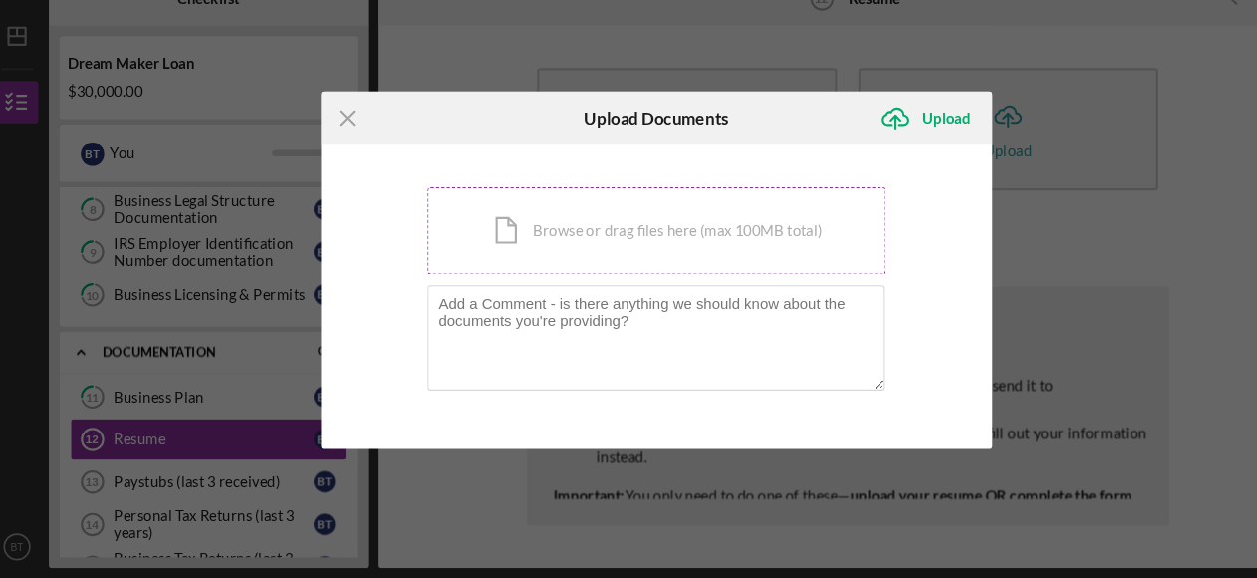
click at [557, 249] on div "Icon/Document Browse or drag files here (max 100MB total) Tap to choose files o…" at bounding box center [628, 252] width 429 height 82
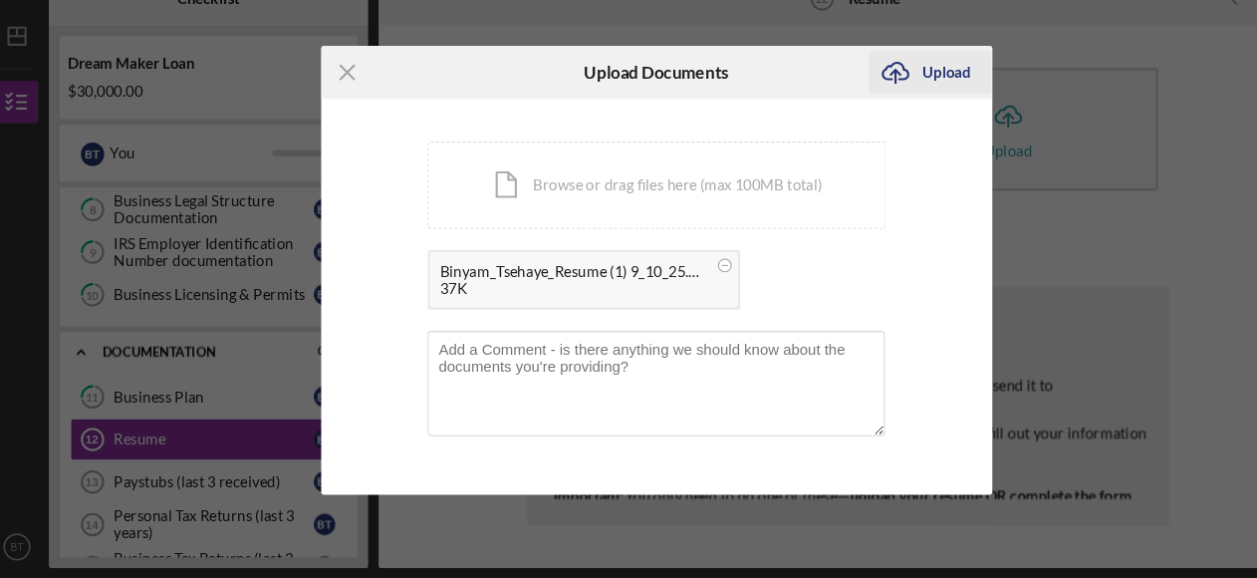
click at [911, 104] on div "Upload" at bounding box center [900, 104] width 45 height 40
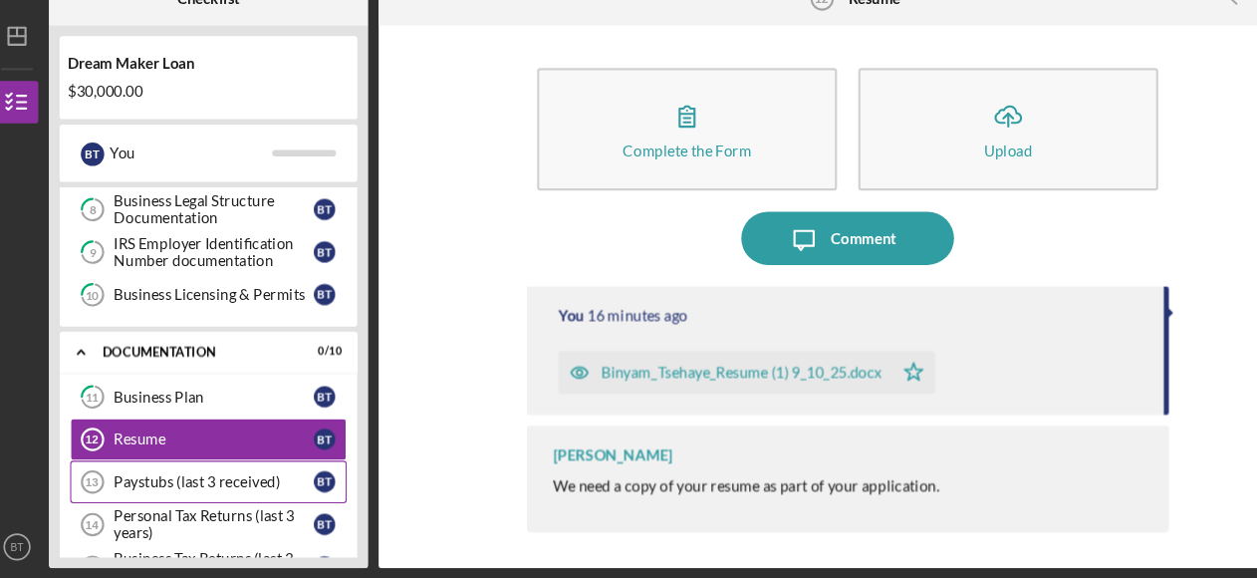
click at [149, 481] on div "Paystubs (last 3 received)" at bounding box center [214, 487] width 187 height 16
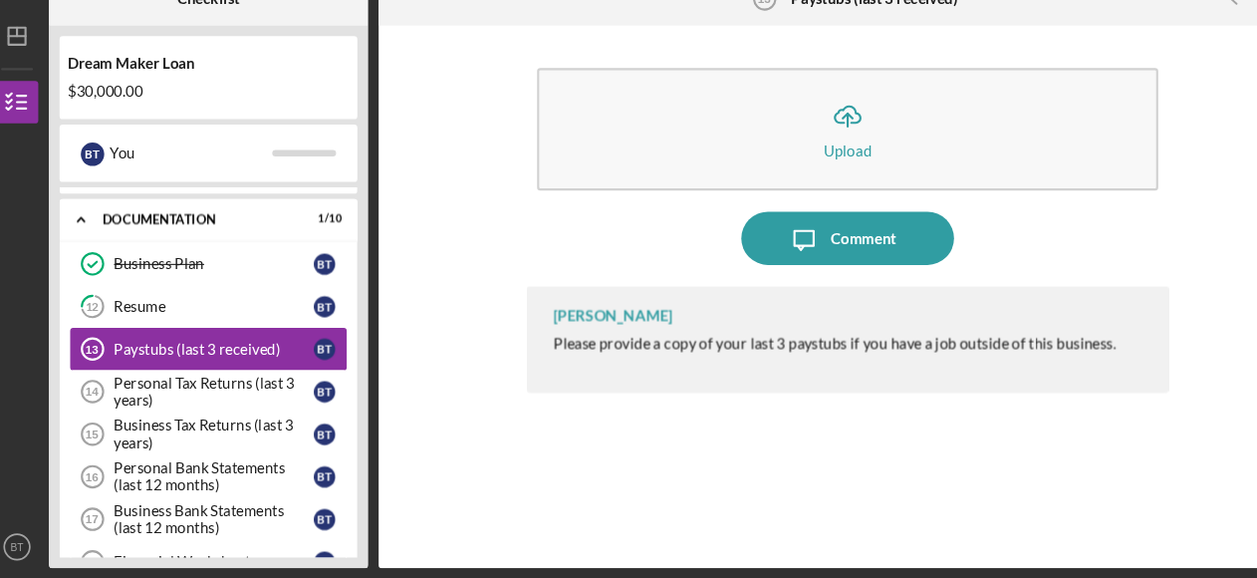
scroll to position [438, 0]
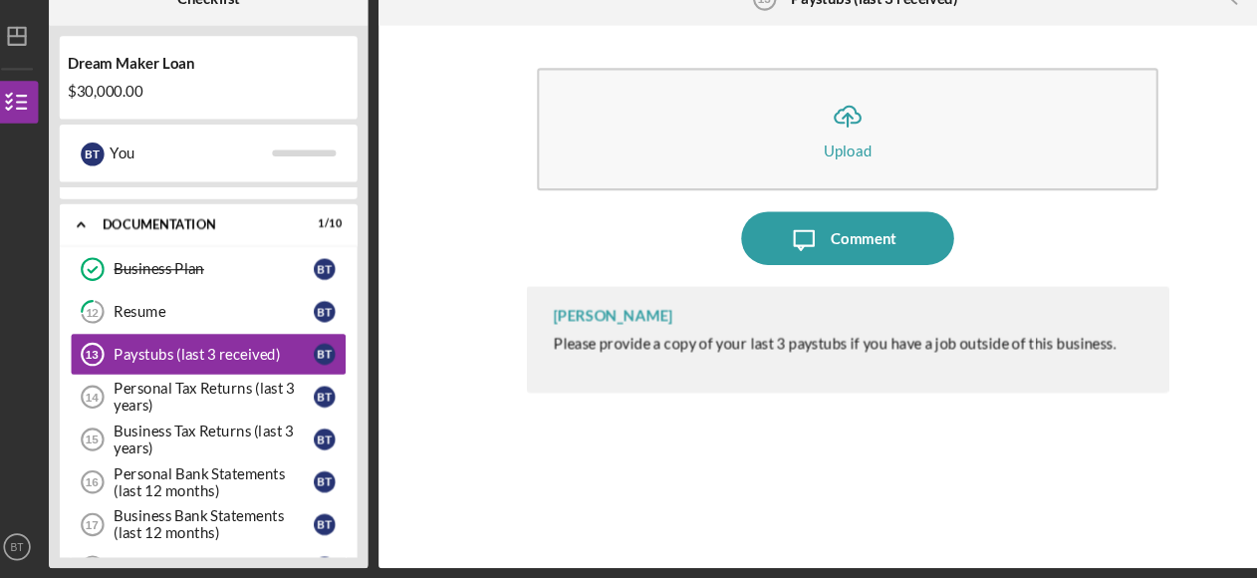
click at [145, 55] on div at bounding box center [110, 35] width 100 height 50
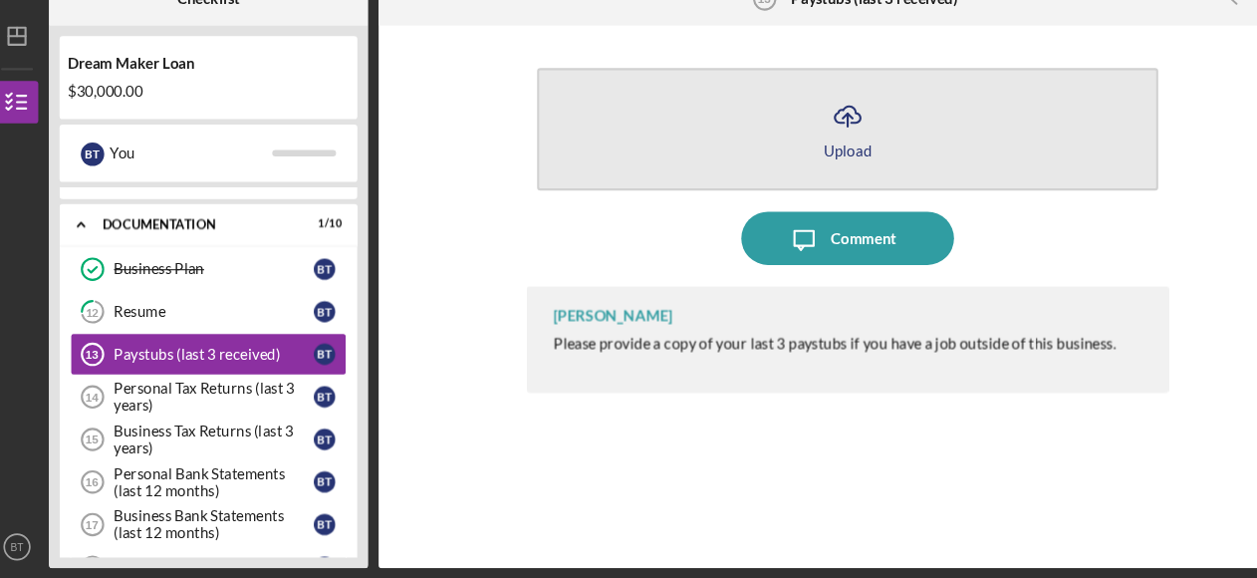
click at [796, 152] on icon "Icon/Upload" at bounding box center [808, 145] width 50 height 50
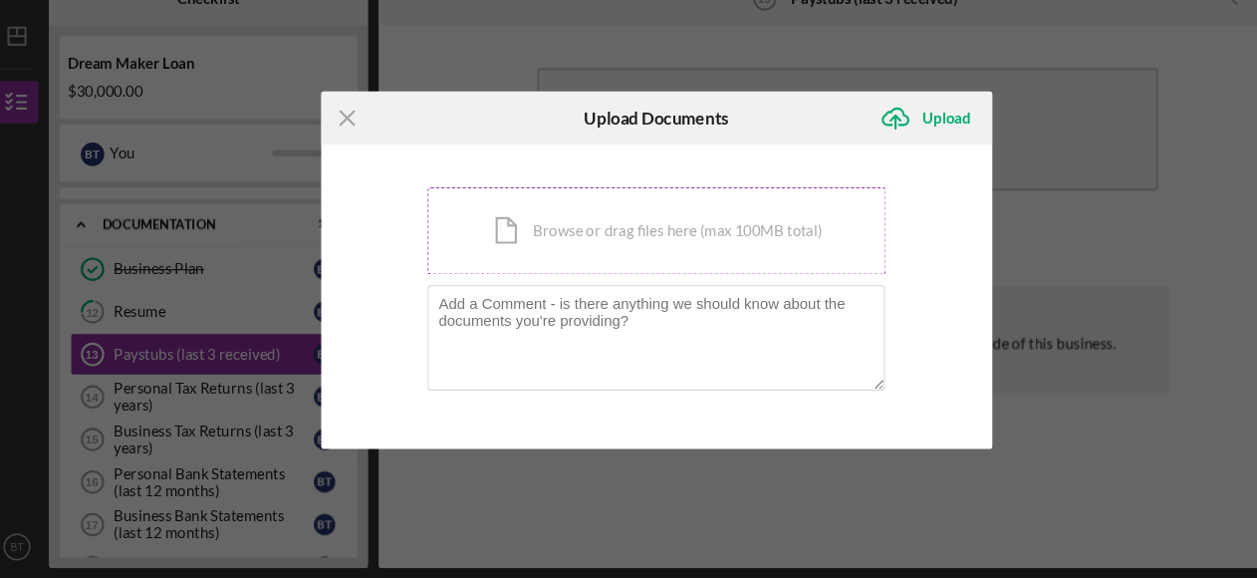
click at [483, 259] on div "Icon/Document Browse or drag files here (max 100MB total) Tap to choose files o…" at bounding box center [628, 252] width 429 height 82
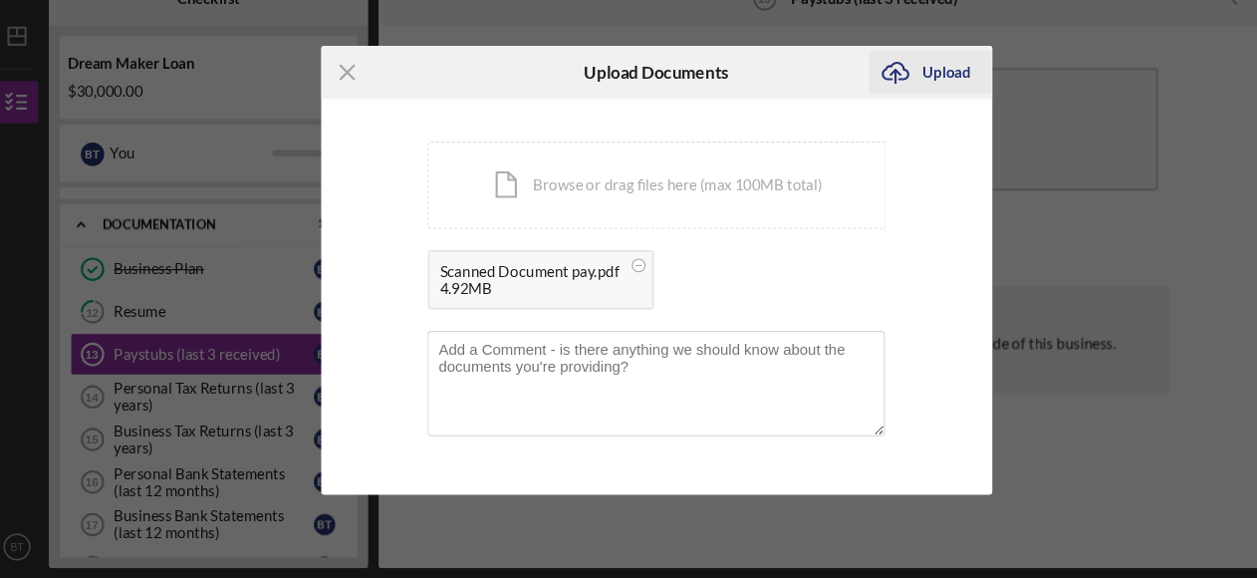
click at [893, 106] on div "Upload" at bounding box center [900, 104] width 45 height 40
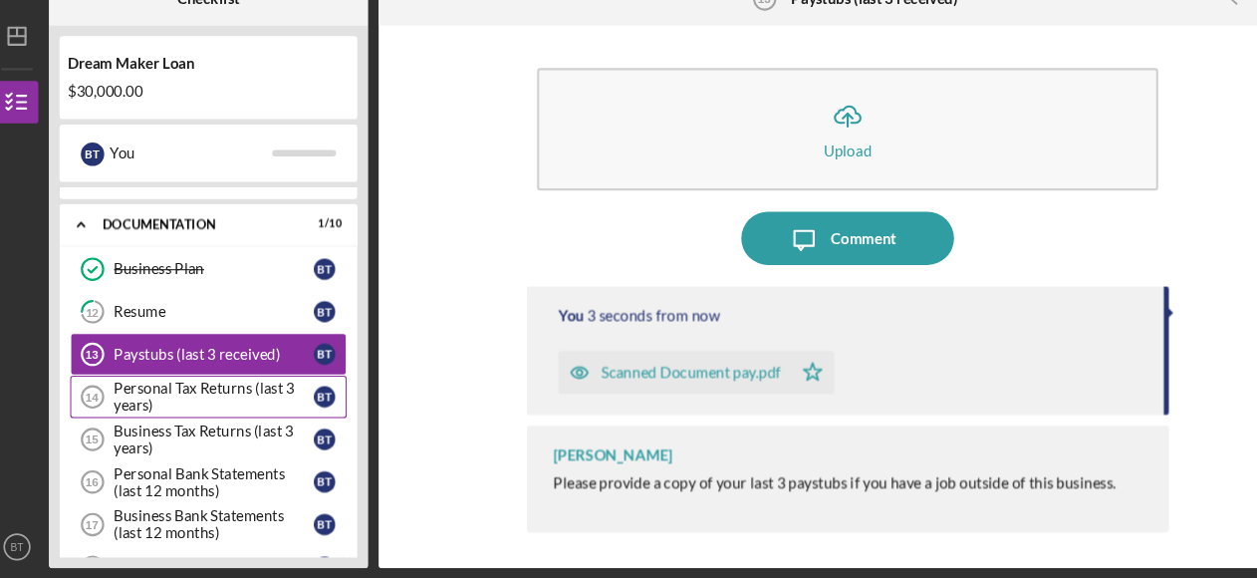
click at [159, 393] on div "Personal Tax Returns (last 3 years)" at bounding box center [214, 408] width 187 height 32
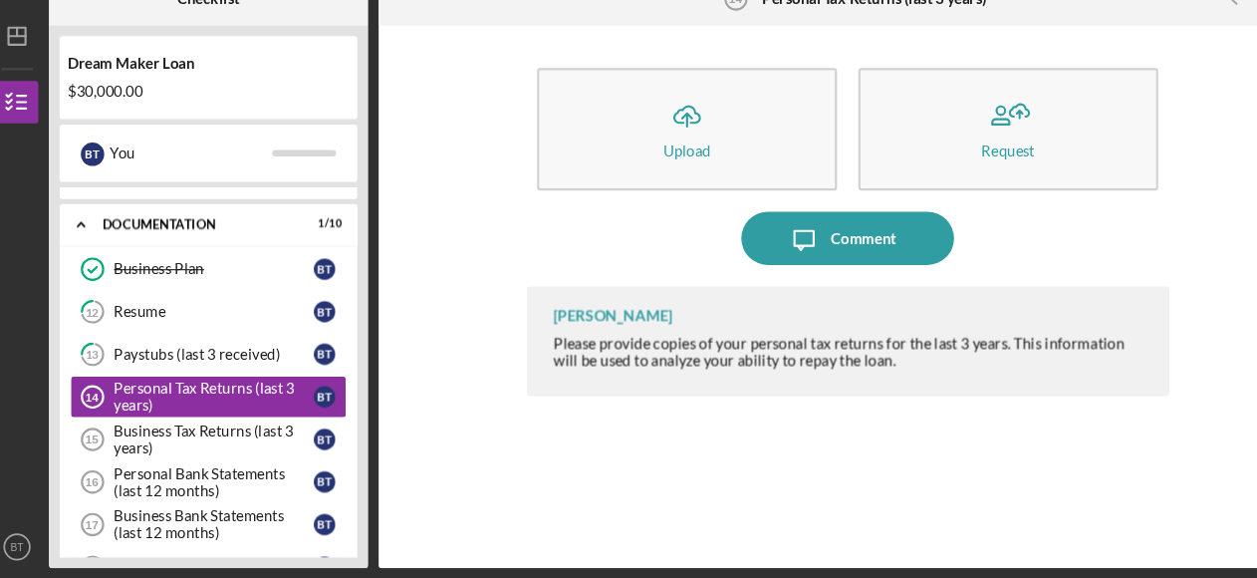
click at [748, 417] on div "[PERSON_NAME] Please provide copies of your personal tax returns for the last 3…" at bounding box center [807, 421] width 601 height 234
drag, startPoint x: 1154, startPoint y: 115, endPoint x: 1156, endPoint y: 175, distance: 60.8
click at [1156, 175] on div "Icon/Upload Upload Request Icon/Message Comment [PERSON_NAME] Please provide co…" at bounding box center [808, 314] width 859 height 488
drag, startPoint x: 1156, startPoint y: 175, endPoint x: 1159, endPoint y: 269, distance: 93.7
click at [1159, 269] on div "Icon/Upload Upload Request Icon/Message Comment [PERSON_NAME] Please provide co…" at bounding box center [808, 314] width 859 height 488
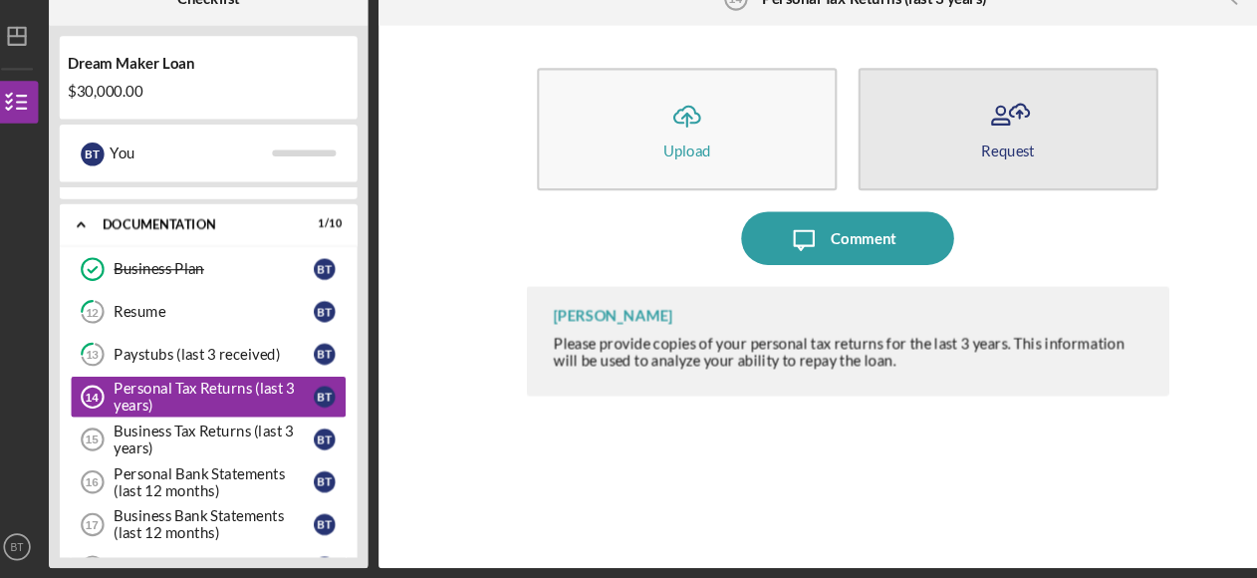
click at [948, 185] on button "Request" at bounding box center [958, 157] width 281 height 115
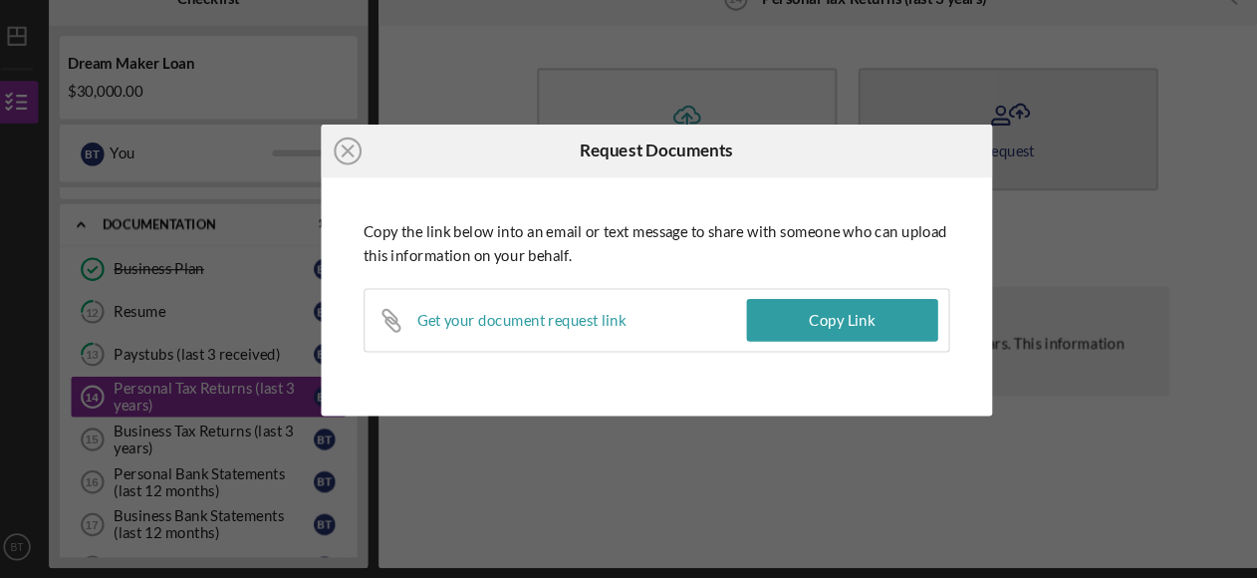
click at [948, 185] on div "Icon/Close Request Documents Copy the link below into an email or text message …" at bounding box center [628, 289] width 1257 height 578
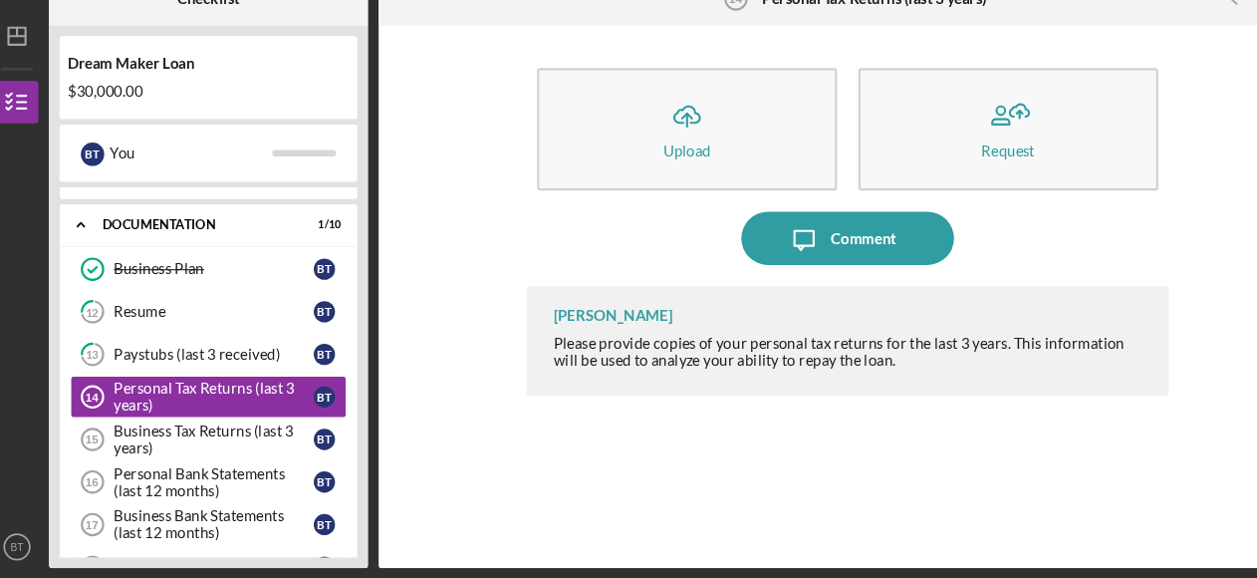
drag, startPoint x: 356, startPoint y: 231, endPoint x: 360, endPoint y: 160, distance: 70.8
click at [360, 160] on div "Checklist Dream Maker Loan $30,000.00 B T You Icon/Expander Profile 10 / 10 Imp…" at bounding box center [654, 289] width 1188 height 558
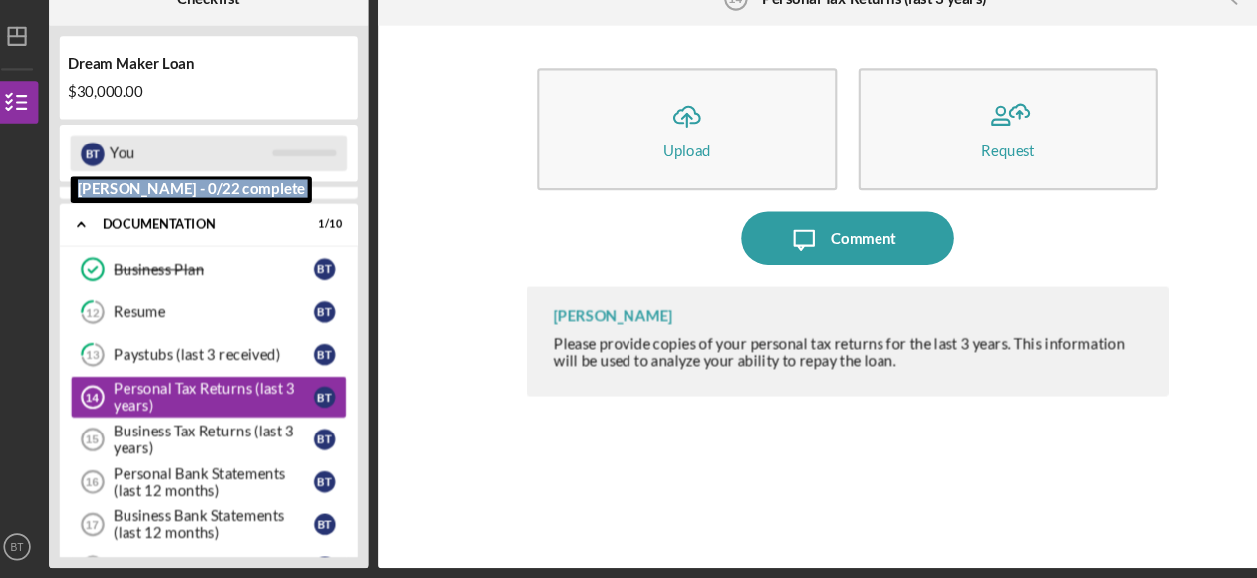
drag, startPoint x: 360, startPoint y: 160, endPoint x: 323, endPoint y: 191, distance: 48.1
click at [323, 191] on div "B T You" at bounding box center [209, 179] width 259 height 34
click at [313, 177] on div at bounding box center [299, 179] width 60 height 6
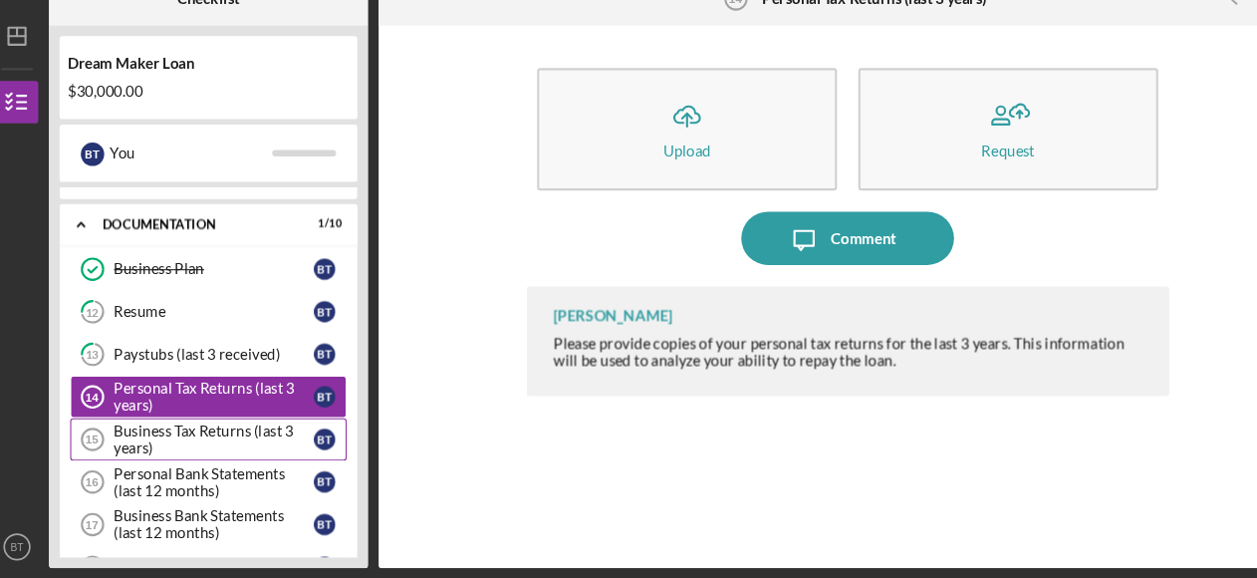
click at [132, 445] on div "Business Tax Returns (last 3 years)" at bounding box center [214, 447] width 187 height 32
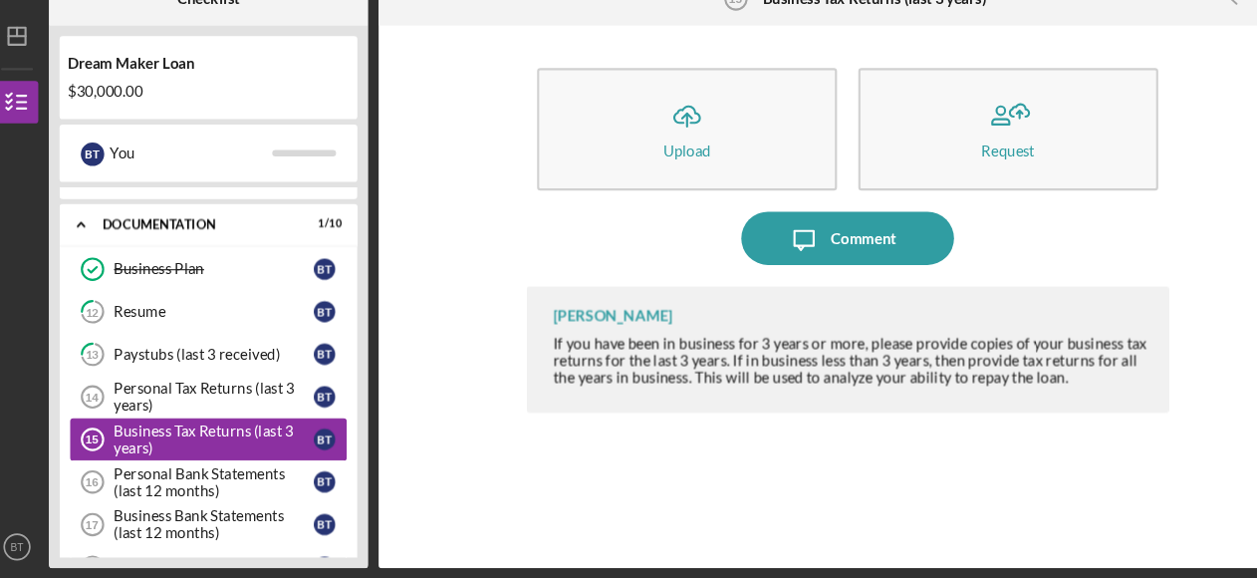
scroll to position [478, 0]
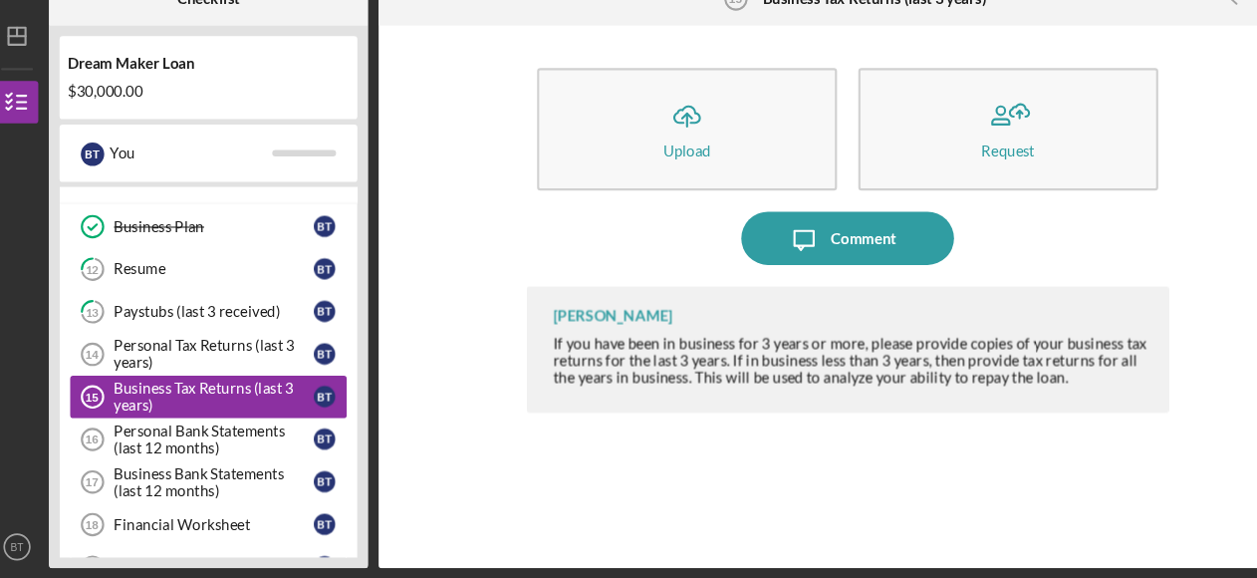
click at [132, 445] on div "Personal Bank Statements (last 12 months)" at bounding box center [214, 447] width 187 height 32
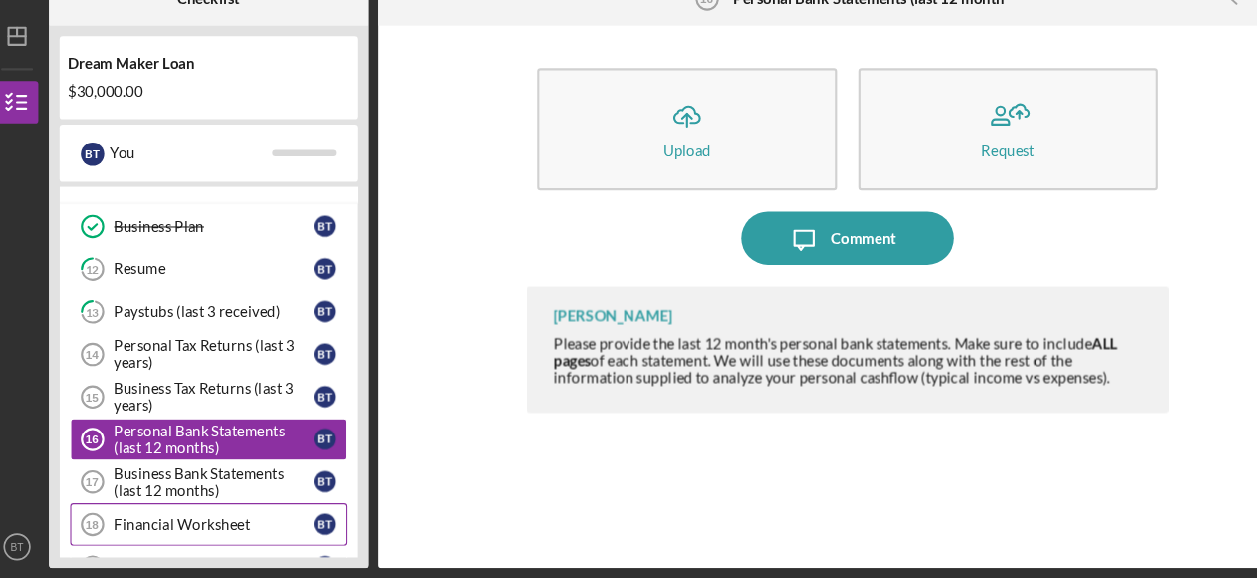
click at [164, 519] on div "Financial Worksheet" at bounding box center [214, 527] width 187 height 16
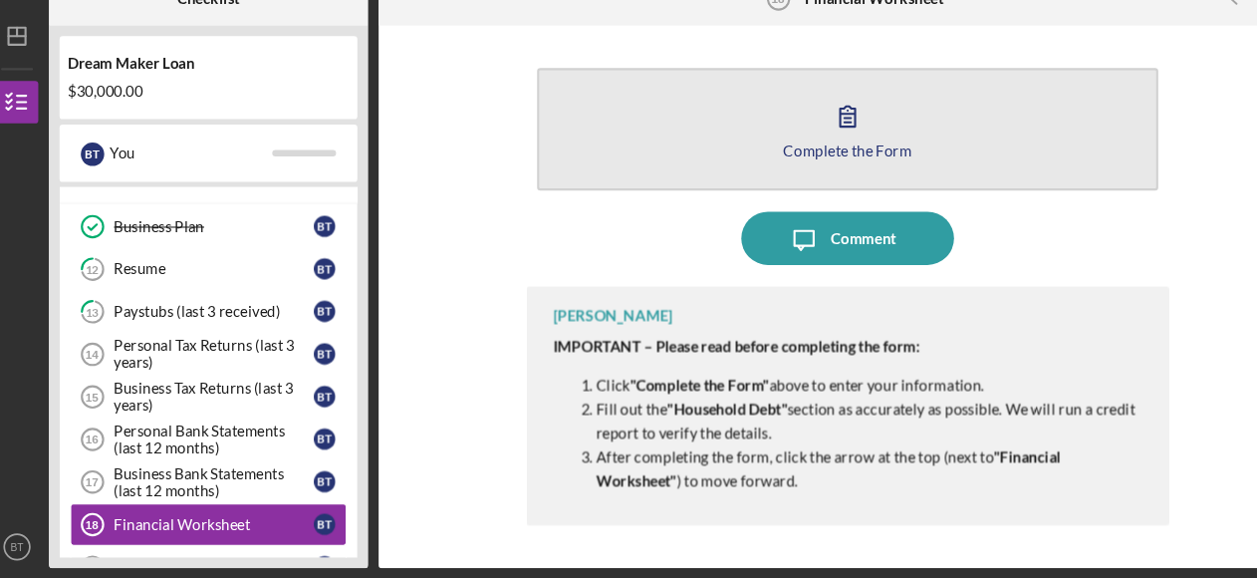
click at [836, 170] on div "Complete the Form" at bounding box center [807, 176] width 121 height 15
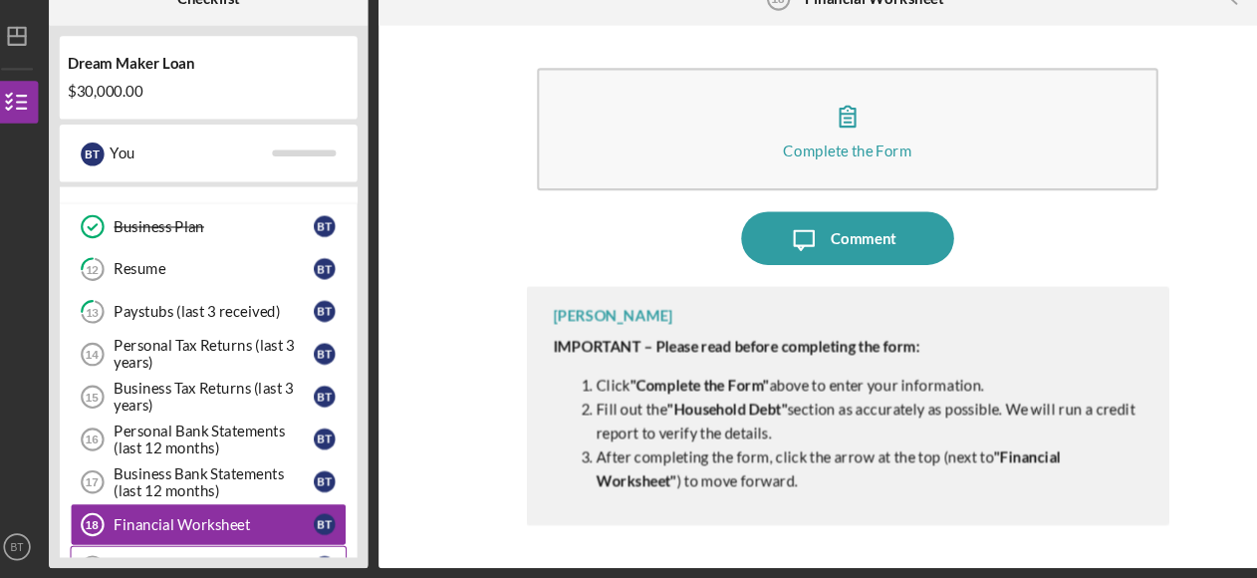
click at [197, 559] on div "Personal Financial Statement" at bounding box center [214, 567] width 187 height 16
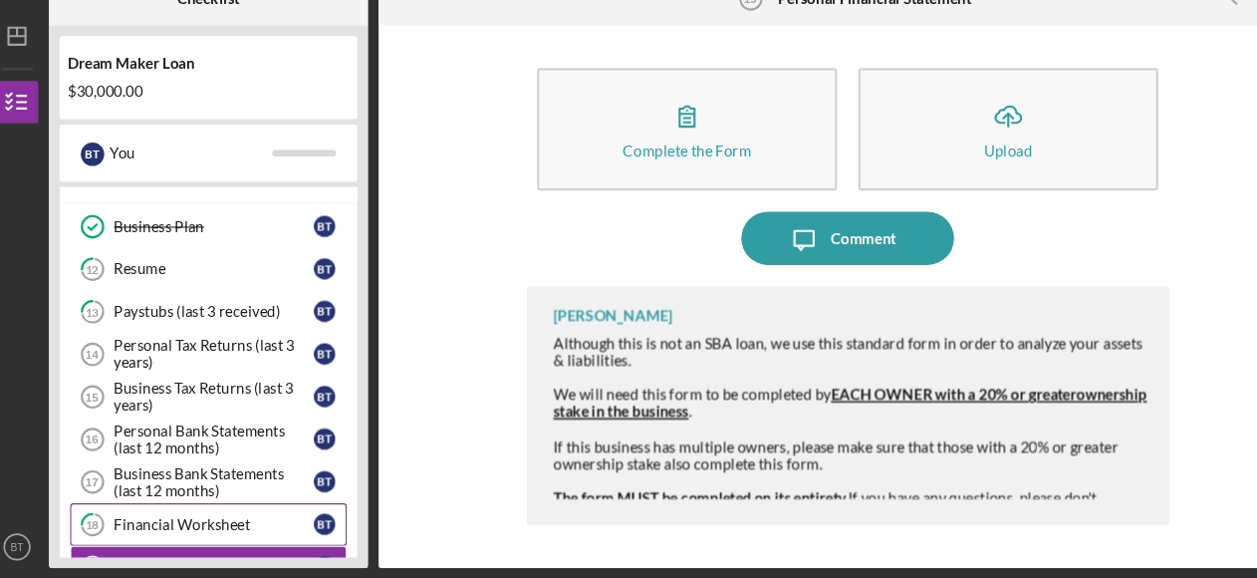
click at [204, 520] on div "Financial Worksheet" at bounding box center [214, 527] width 187 height 16
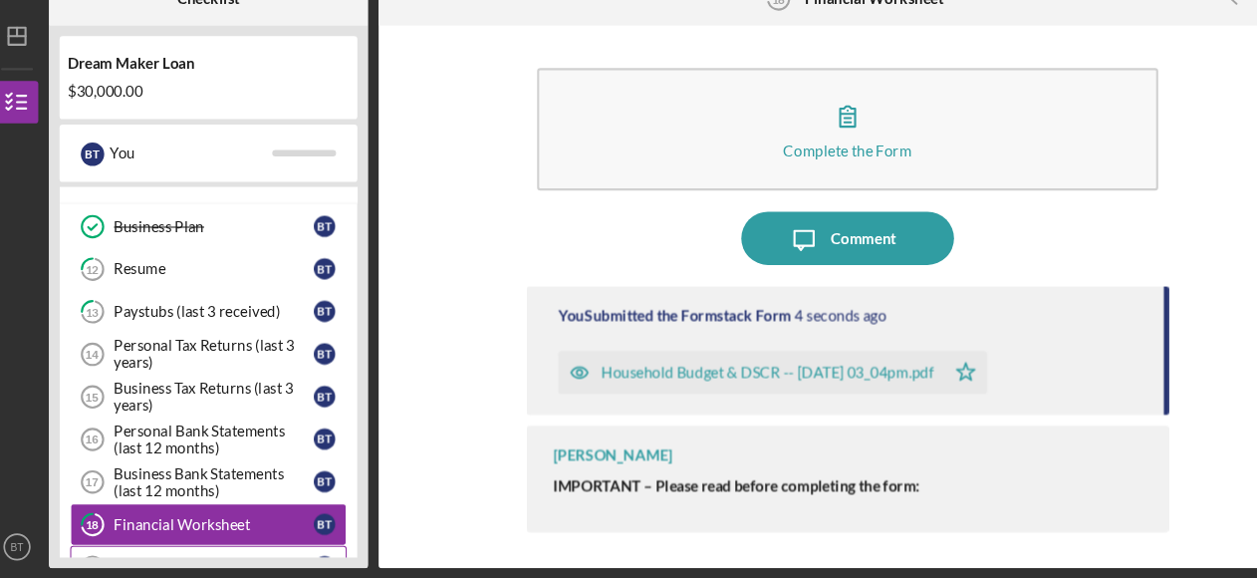
click at [234, 559] on div "Personal Financial Statement" at bounding box center [214, 567] width 187 height 16
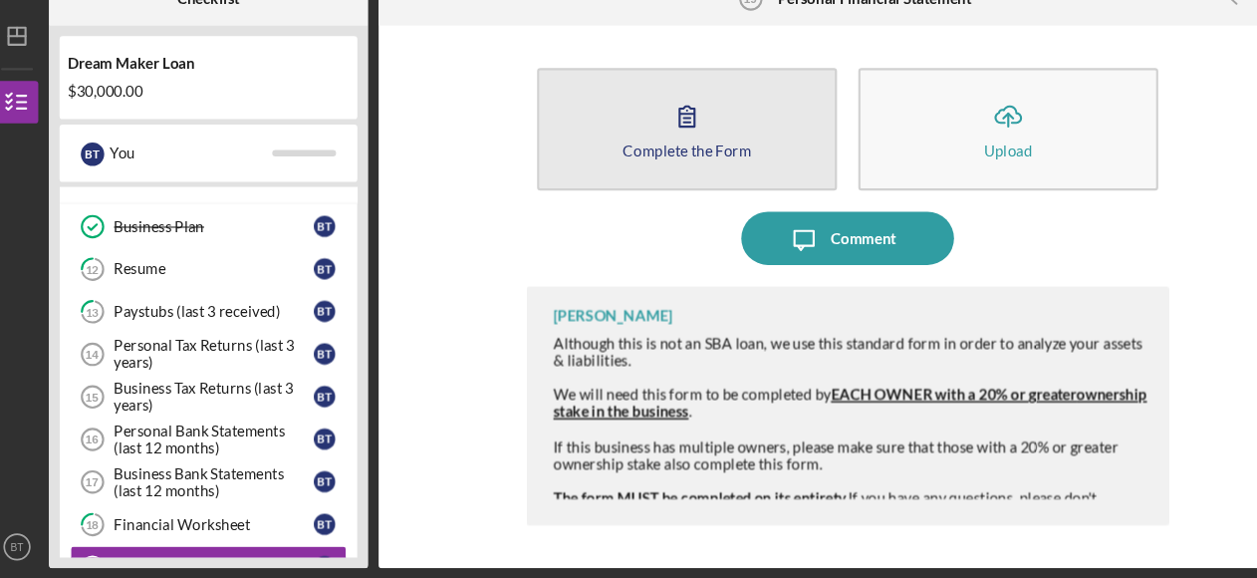
click at [663, 138] on icon "button" at bounding box center [658, 145] width 50 height 50
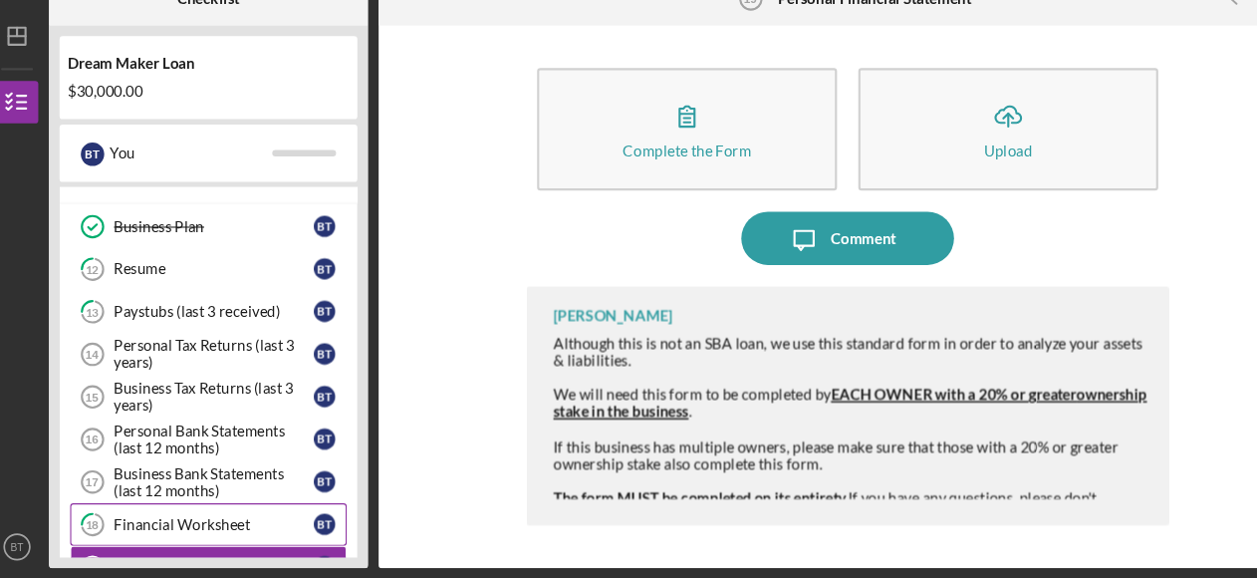
click at [248, 519] on div "Financial Worksheet" at bounding box center [214, 527] width 187 height 16
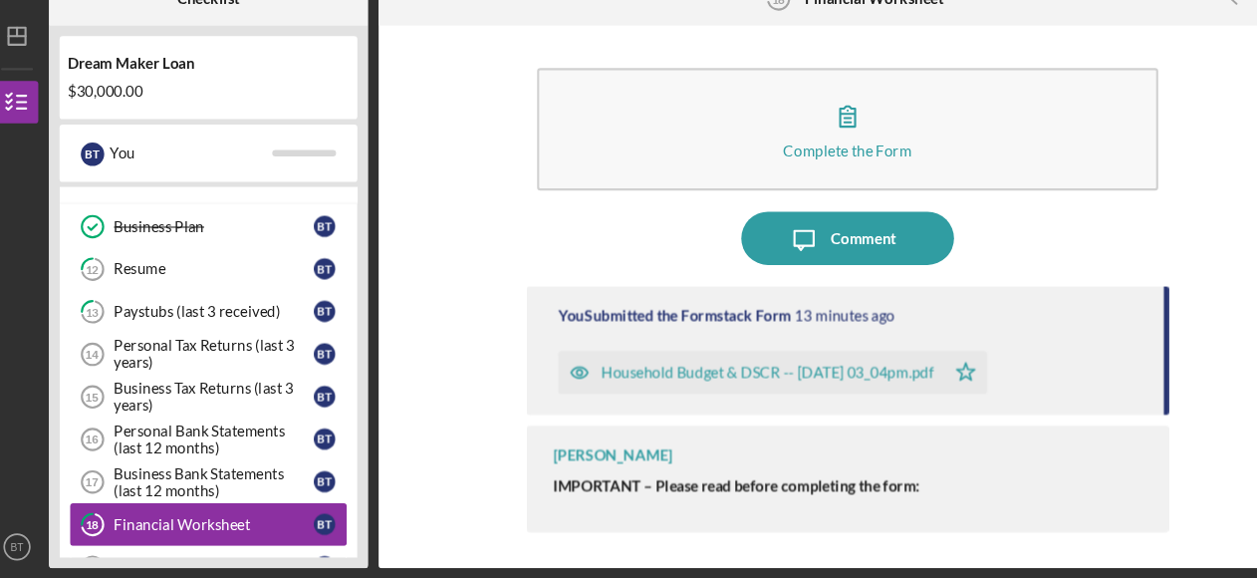
click at [221, 532] on link "18 Financial Worksheet B T" at bounding box center [209, 527] width 259 height 40
click at [217, 559] on div "Personal Financial Statement" at bounding box center [214, 567] width 187 height 16
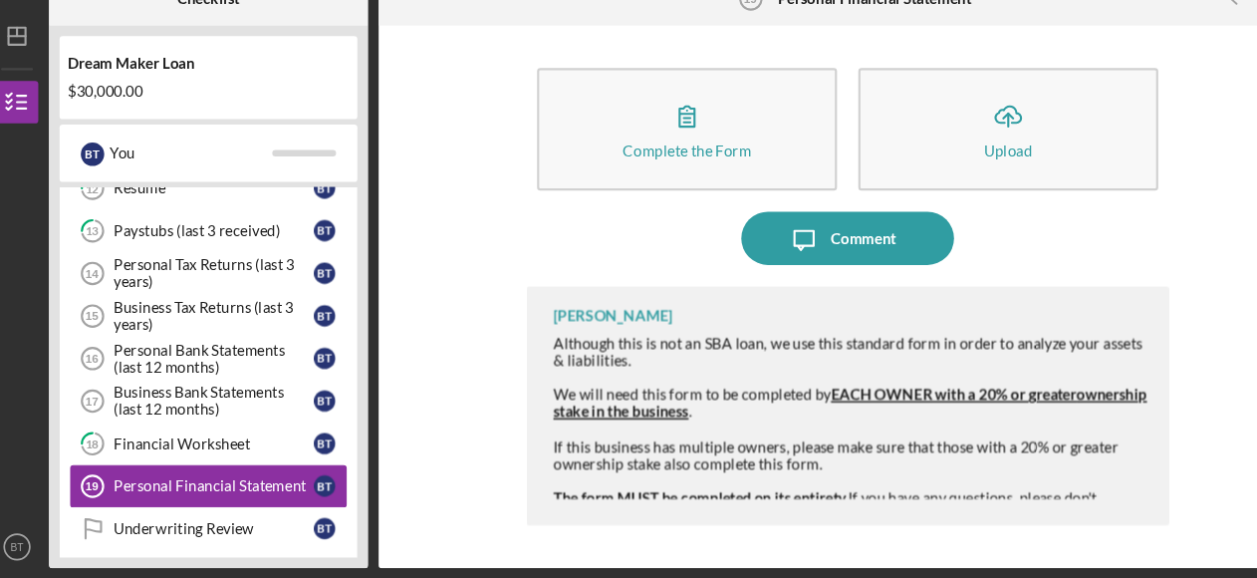
scroll to position [558, 0]
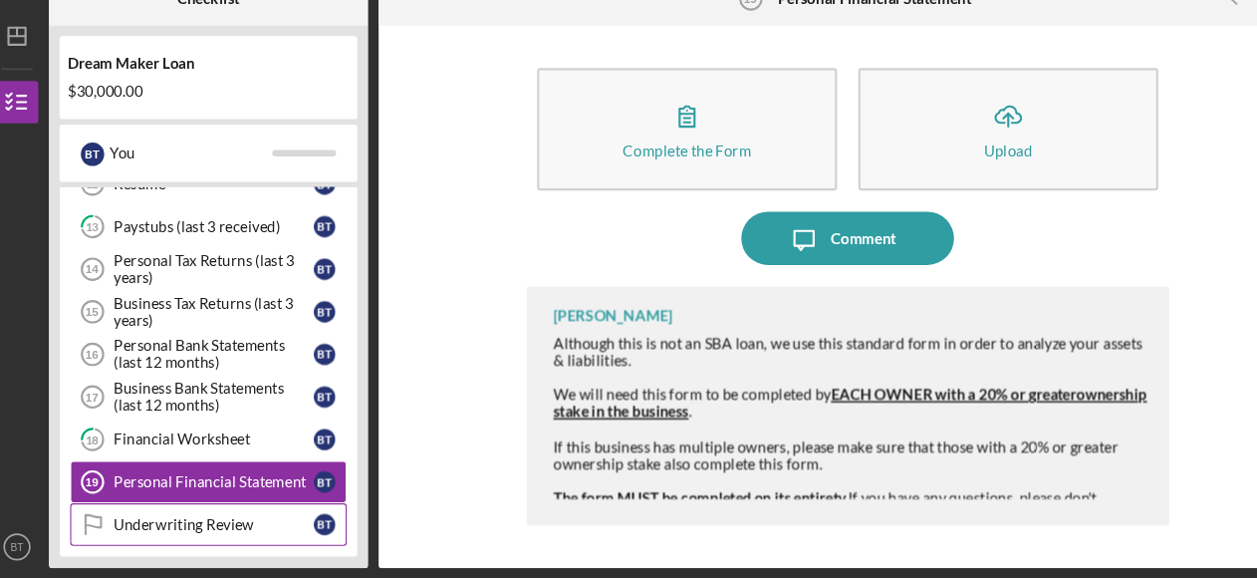
click at [182, 519] on div "Underwriting Review" at bounding box center [214, 527] width 187 height 16
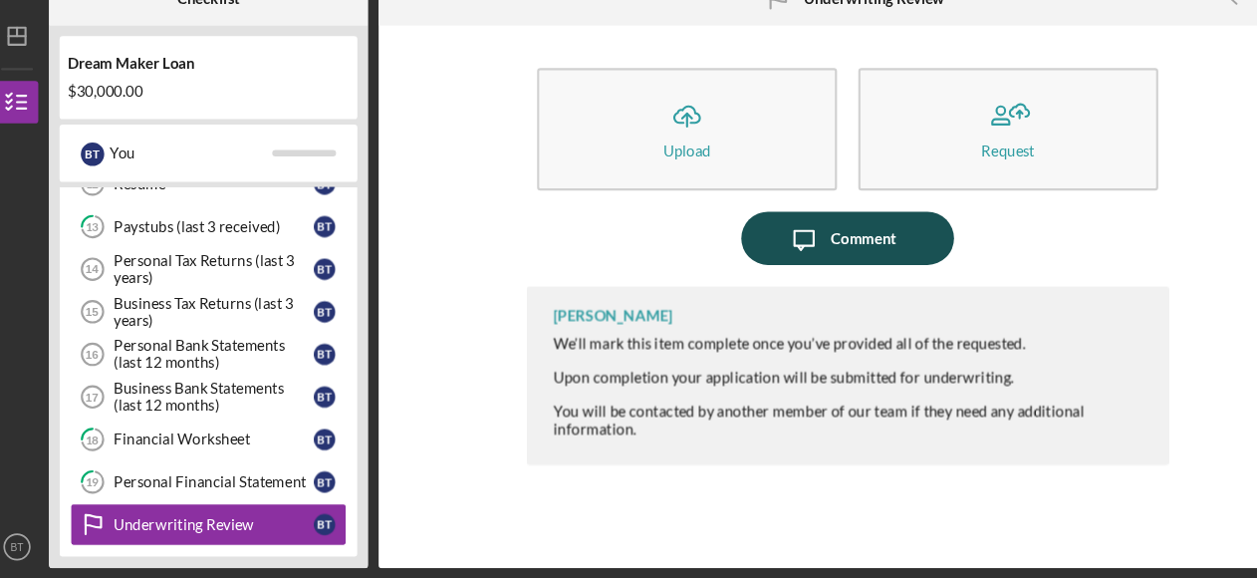
click at [826, 251] on div "Comment" at bounding box center [822, 259] width 61 height 50
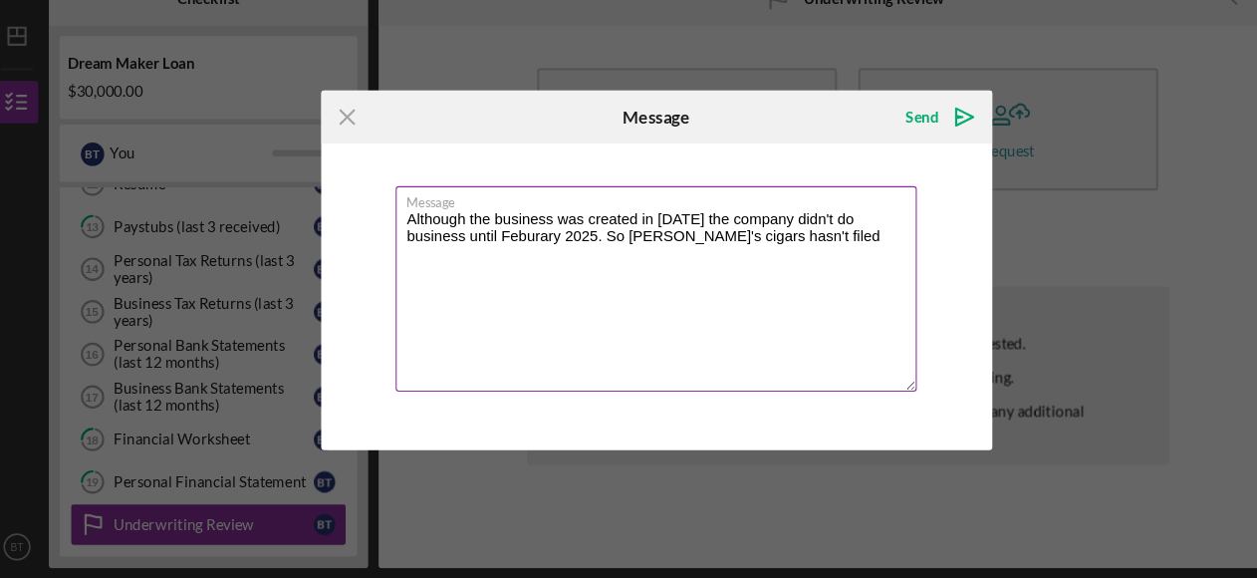
click at [718, 255] on textarea "Although the business was created in [DATE] the company didn't do business unti…" at bounding box center [629, 306] width 488 height 192
click at [712, 253] on textarea "Although the business was created in [DATE] the company didn't do business unti…" at bounding box center [629, 306] width 488 height 192
click at [752, 301] on textarea "Although the business was created in [DATE] the company didn't do business unti…" at bounding box center [629, 306] width 488 height 192
click at [782, 261] on textarea "Although the business was created in [DATE] the company didn't do business unti…" at bounding box center [629, 306] width 488 height 192
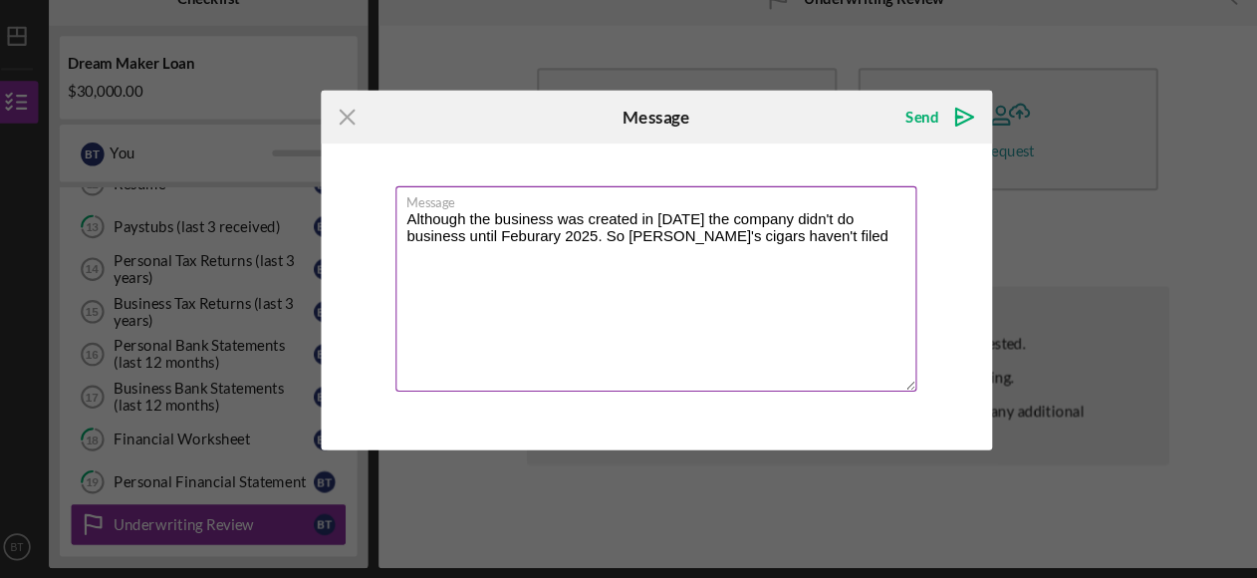
click at [590, 268] on textarea "Although the business was created in [DATE] the company didn't do business unti…" at bounding box center [629, 306] width 488 height 192
click at [792, 263] on textarea "Although the business was created in [DATE] the company didn't do business unti…" at bounding box center [629, 306] width 488 height 192
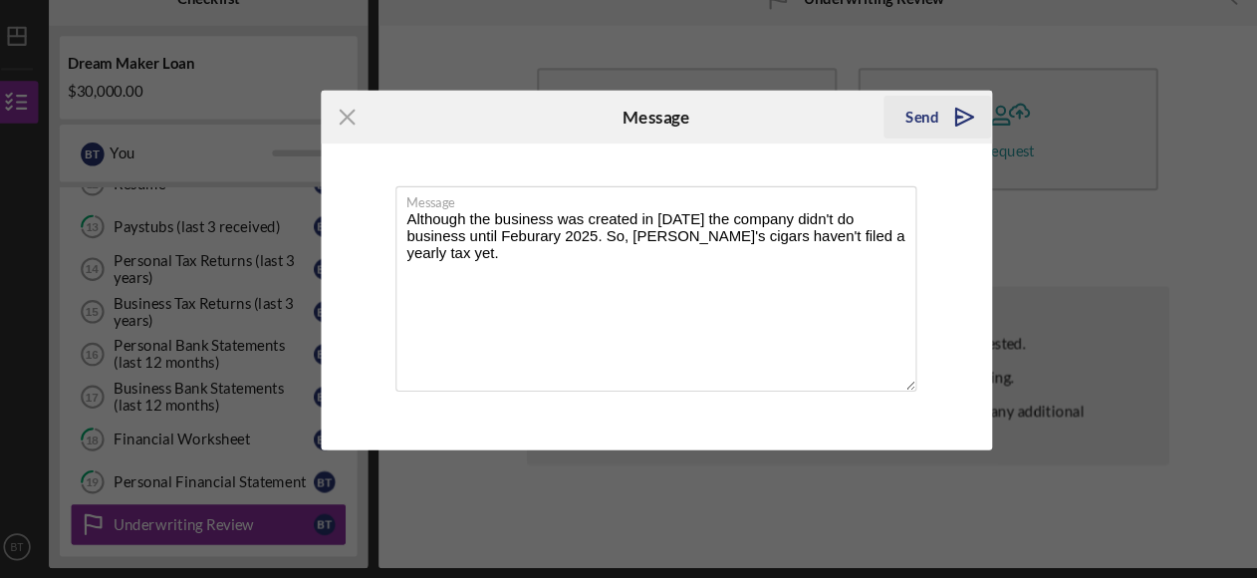
type textarea "Although the business was created in [DATE] the company didn't do business unti…"
click at [899, 140] on icon "Icon/icon-invite-send" at bounding box center [918, 146] width 50 height 50
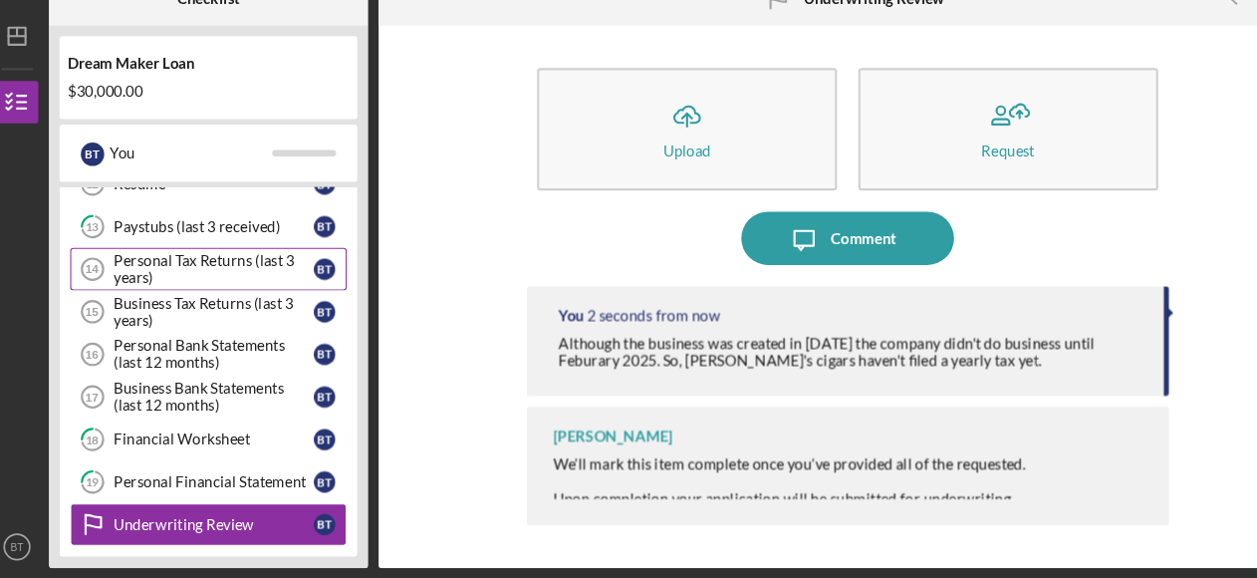
click at [221, 278] on div "Personal Tax Returns (last 3 years)" at bounding box center [214, 288] width 187 height 32
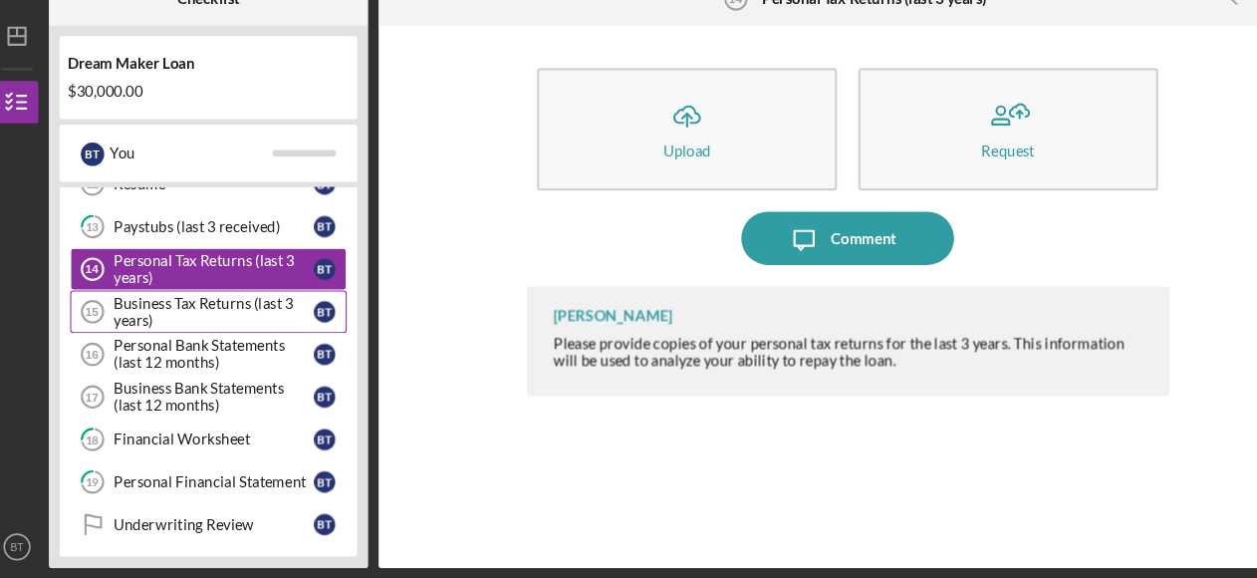
click at [172, 315] on div "Business Tax Returns (last 3 years)" at bounding box center [214, 328] width 187 height 32
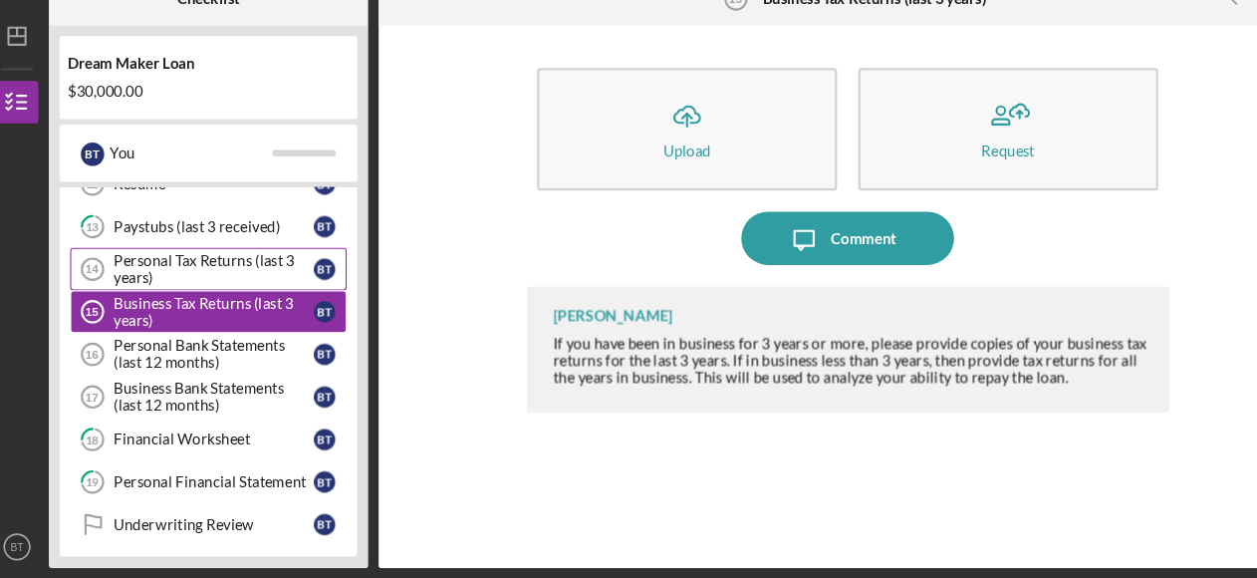
click at [189, 290] on div "Personal Tax Returns (last 3 years)" at bounding box center [214, 288] width 187 height 32
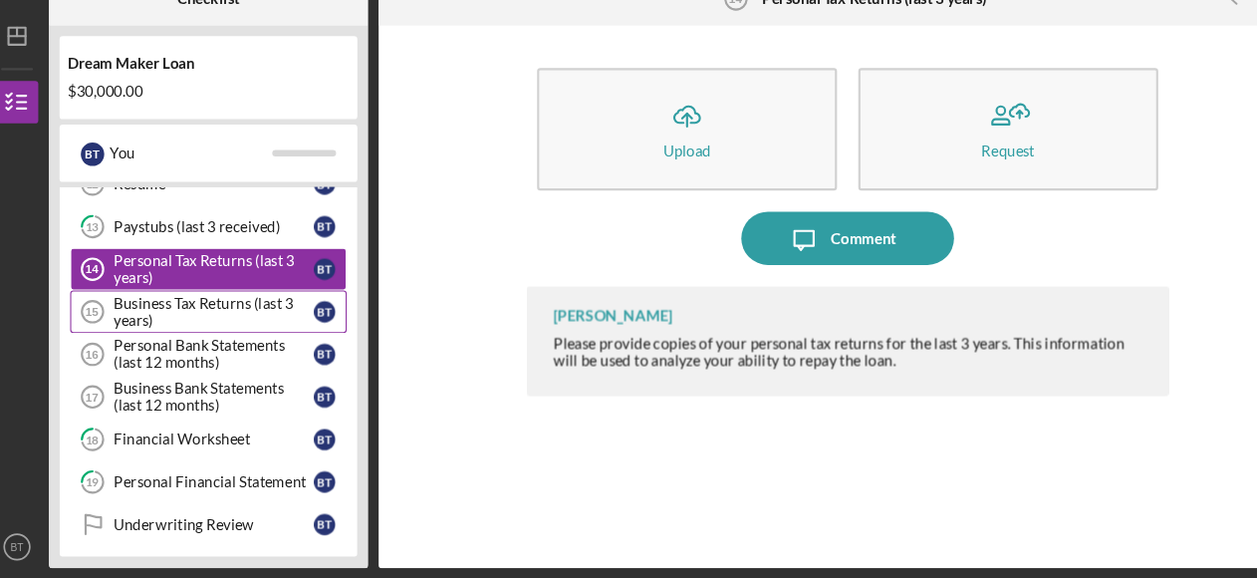
click at [160, 312] on div "Business Tax Returns (last 3 years)" at bounding box center [214, 328] width 187 height 32
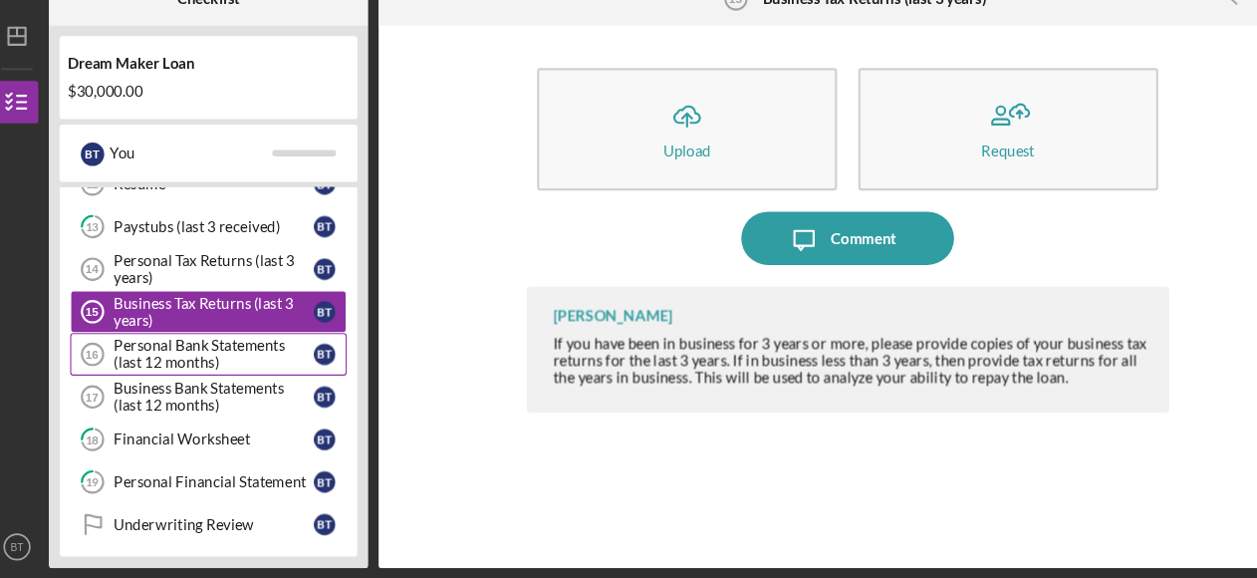
click at [192, 352] on div "Personal Bank Statements (last 12 months)" at bounding box center [214, 368] width 187 height 32
